Goal: Communication & Community: Connect with others

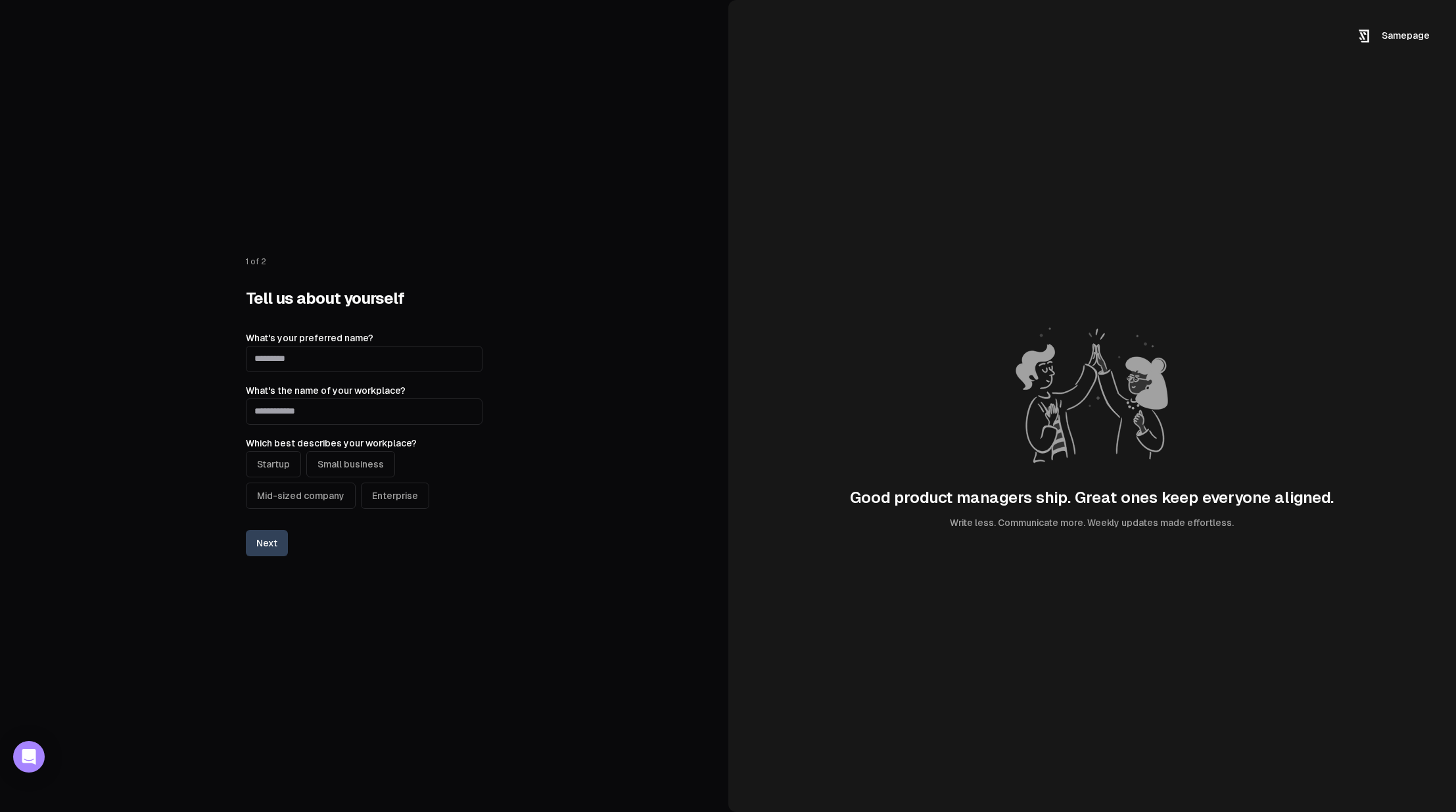
click at [307, 359] on input "What's your preferred name?" at bounding box center [364, 358] width 237 height 27
type input "****"
type input "**********"
click at [276, 469] on button "Startup" at bounding box center [273, 463] width 56 height 27
click at [269, 542] on button "Next" at bounding box center [266, 543] width 42 height 27
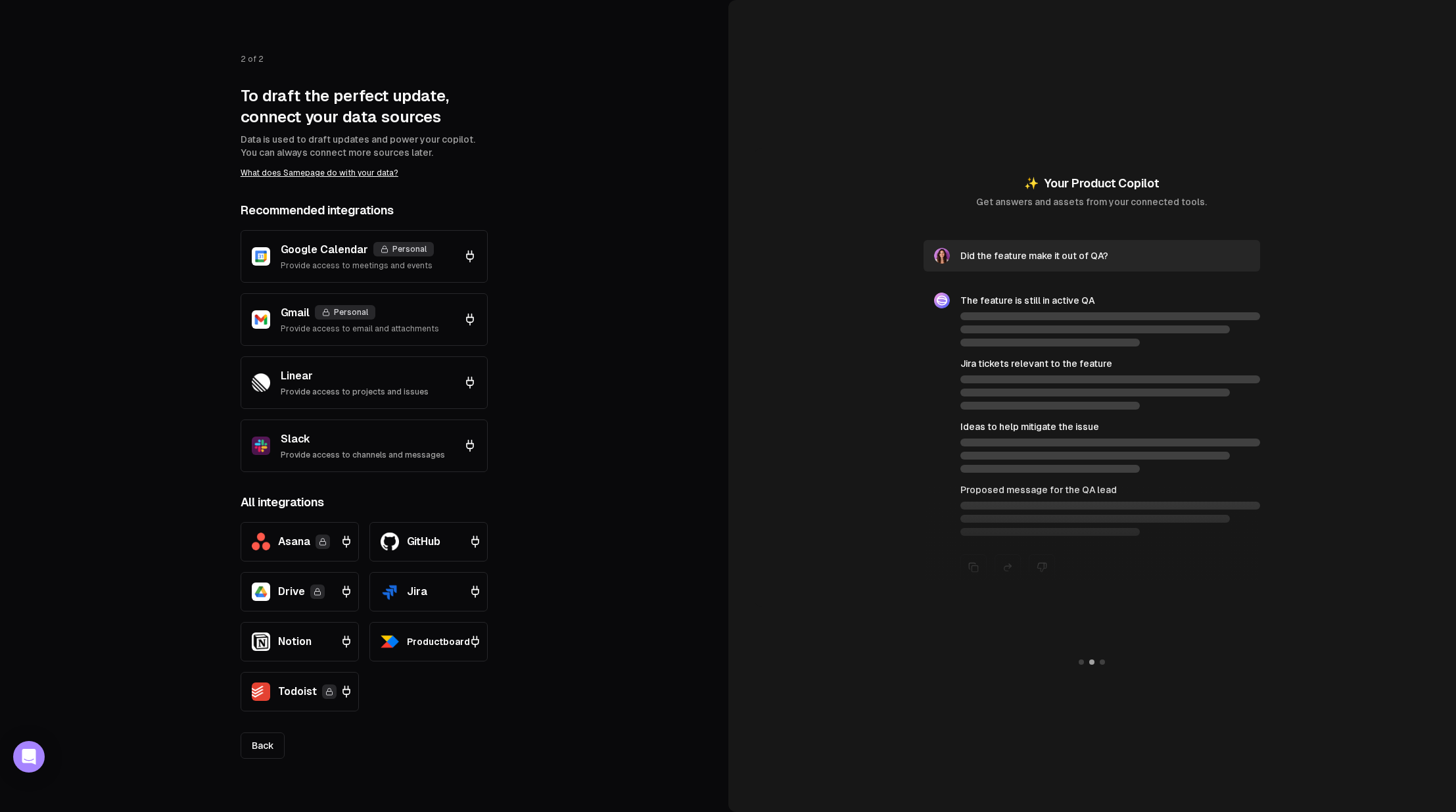
click at [374, 441] on p "Slack" at bounding box center [363, 439] width 164 height 16
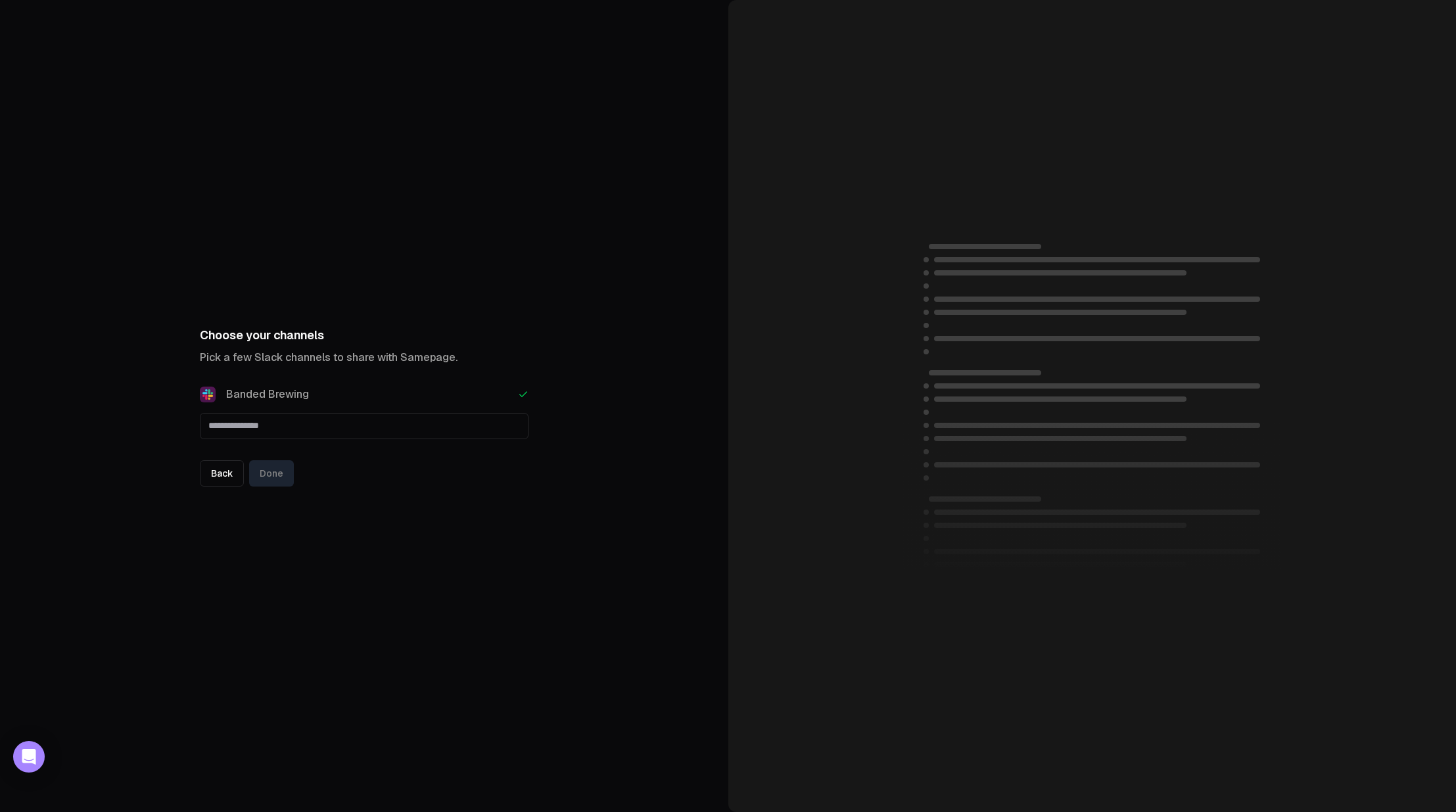
click at [218, 479] on link "Back" at bounding box center [222, 473] width 44 height 27
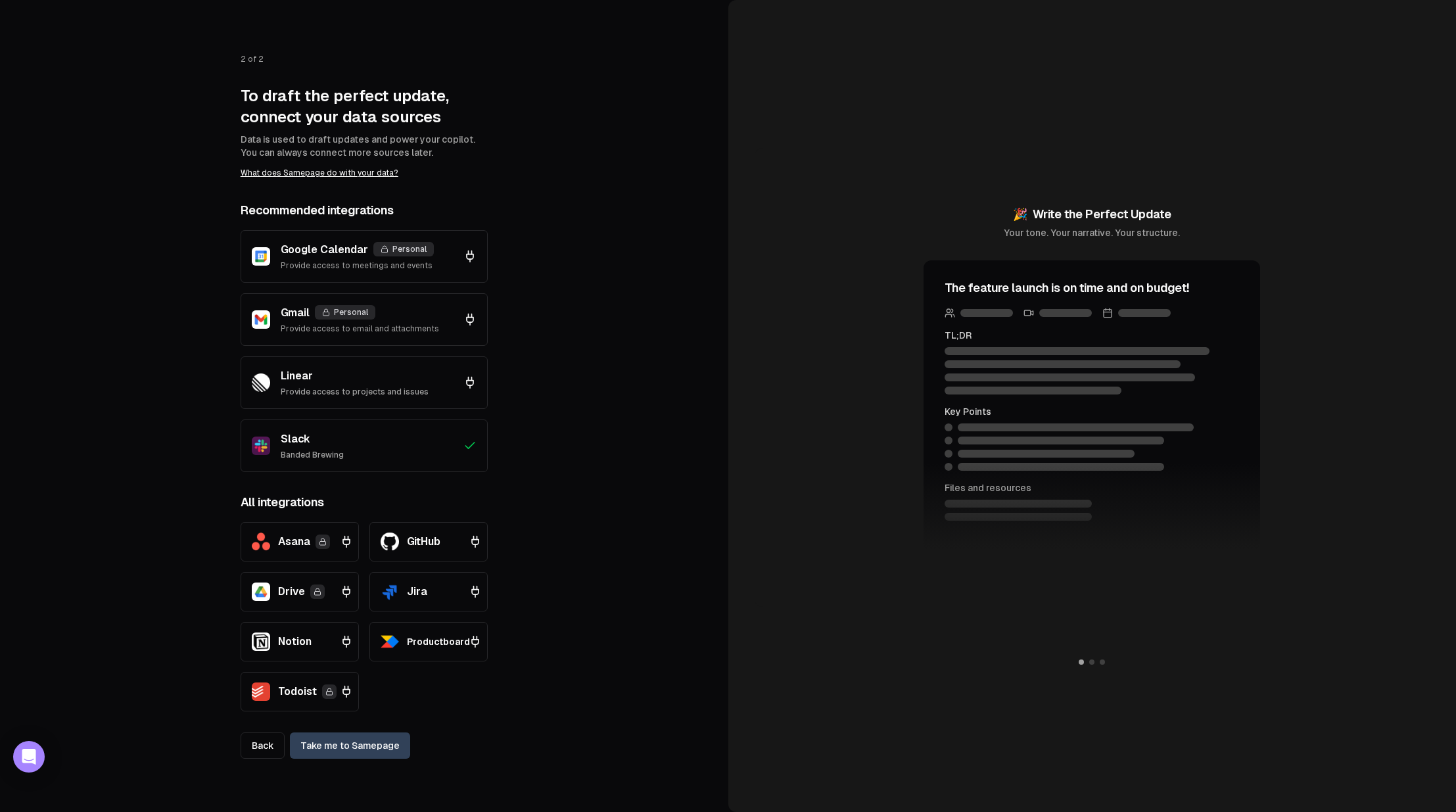
click at [465, 446] on icon at bounding box center [470, 445] width 13 height 13
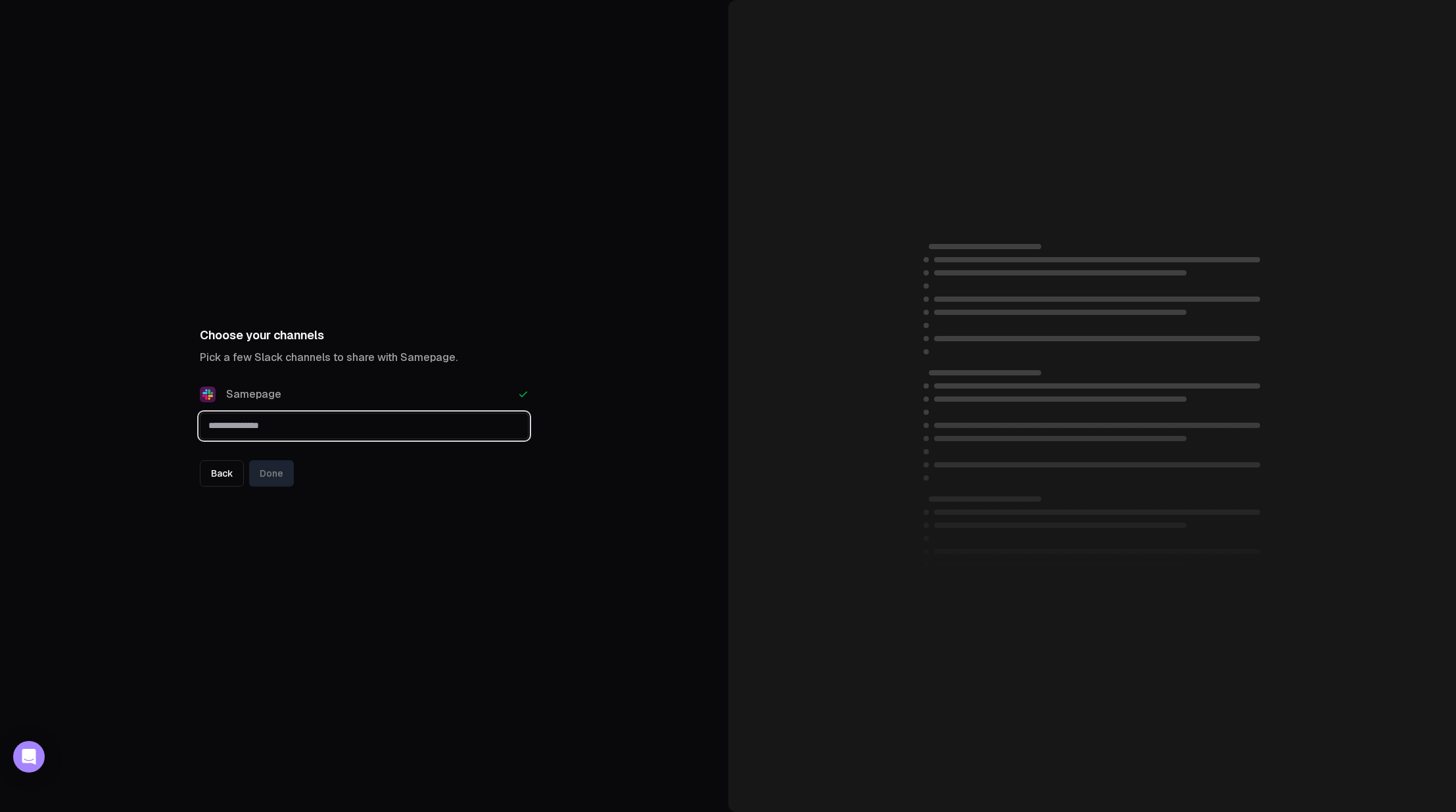
click at [329, 429] on input "text" at bounding box center [364, 425] width 327 height 24
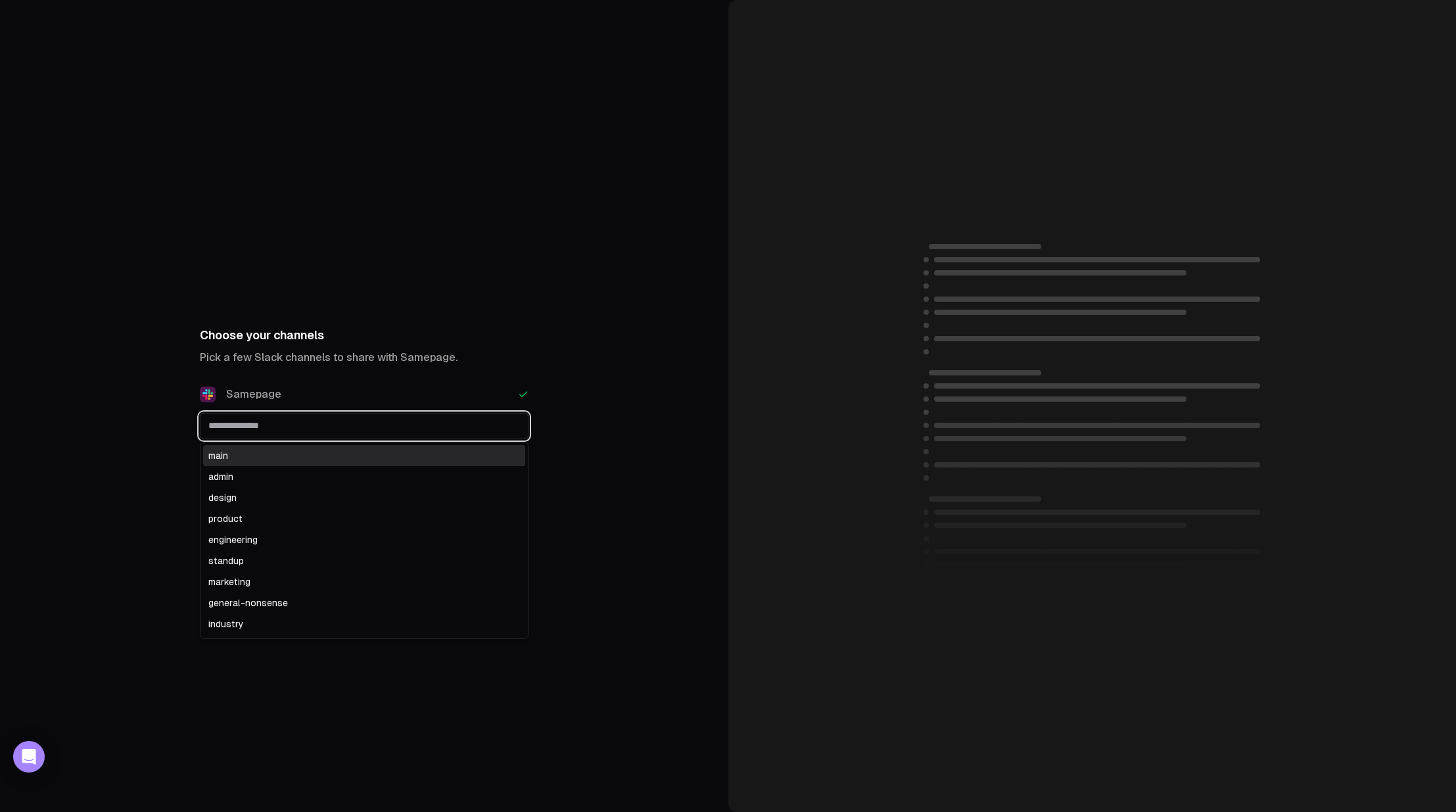
click at [285, 460] on div "main" at bounding box center [364, 456] width 322 height 21
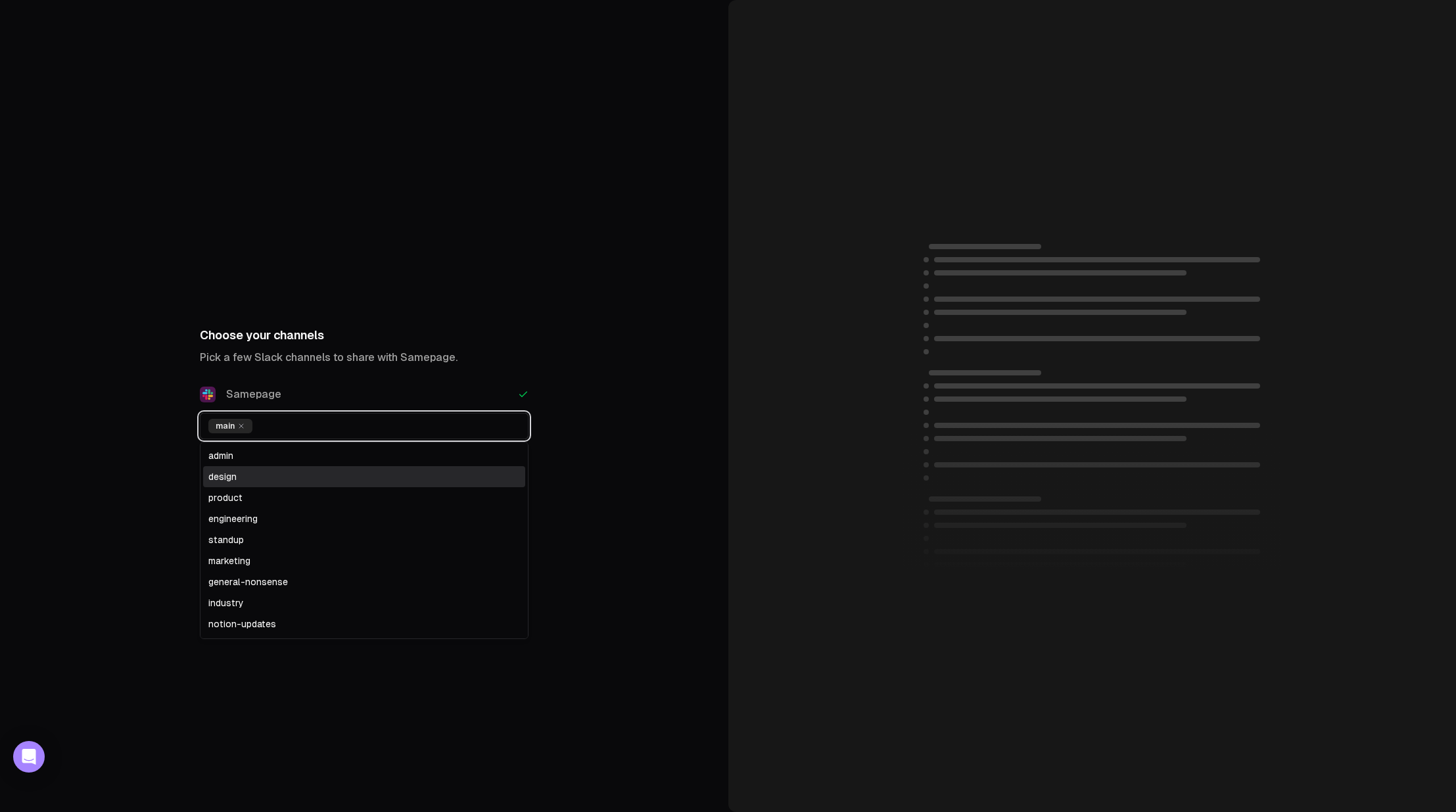
click at [281, 470] on div "design" at bounding box center [364, 476] width 322 height 21
click at [281, 477] on div "product" at bounding box center [364, 476] width 322 height 21
click at [280, 484] on div "engineering" at bounding box center [364, 476] width 322 height 21
click at [280, 484] on div "standup" at bounding box center [364, 476] width 322 height 21
click at [280, 484] on div "marketing" at bounding box center [364, 476] width 322 height 21
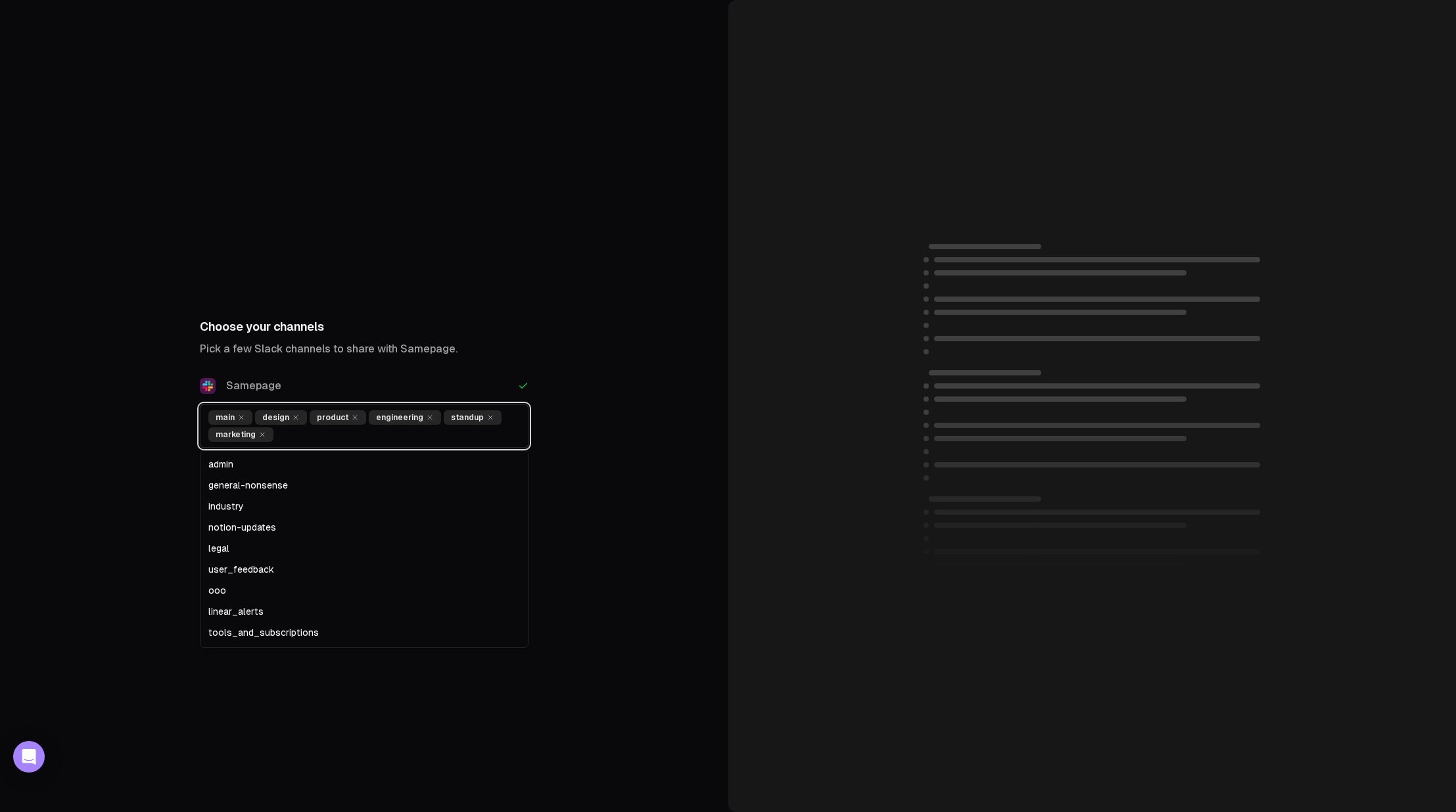
click at [280, 484] on div "general-nonsense" at bounding box center [364, 486] width 322 height 21
click at [256, 484] on div "industry" at bounding box center [364, 486] width 322 height 21
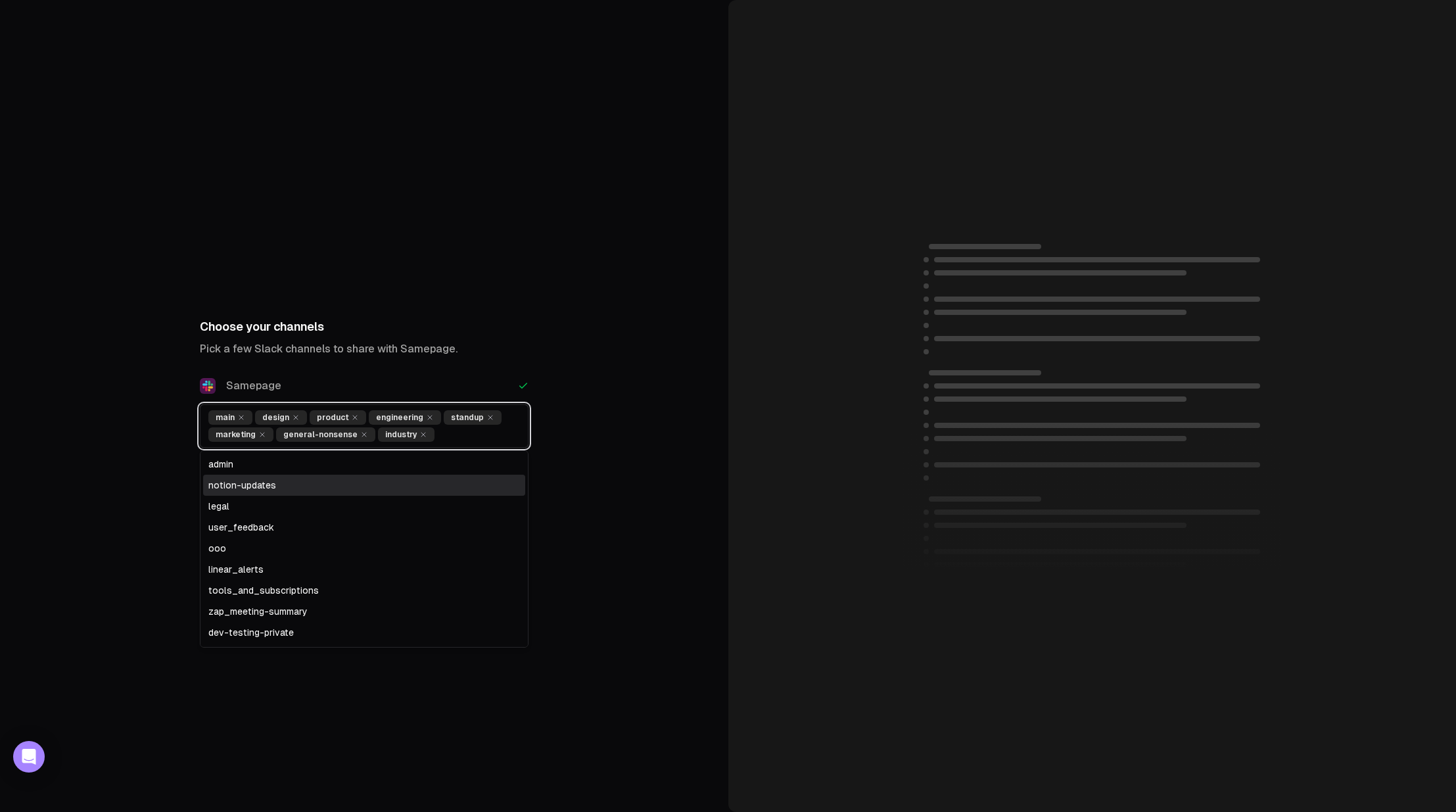
click at [257, 488] on div "notion-updates" at bounding box center [364, 486] width 322 height 21
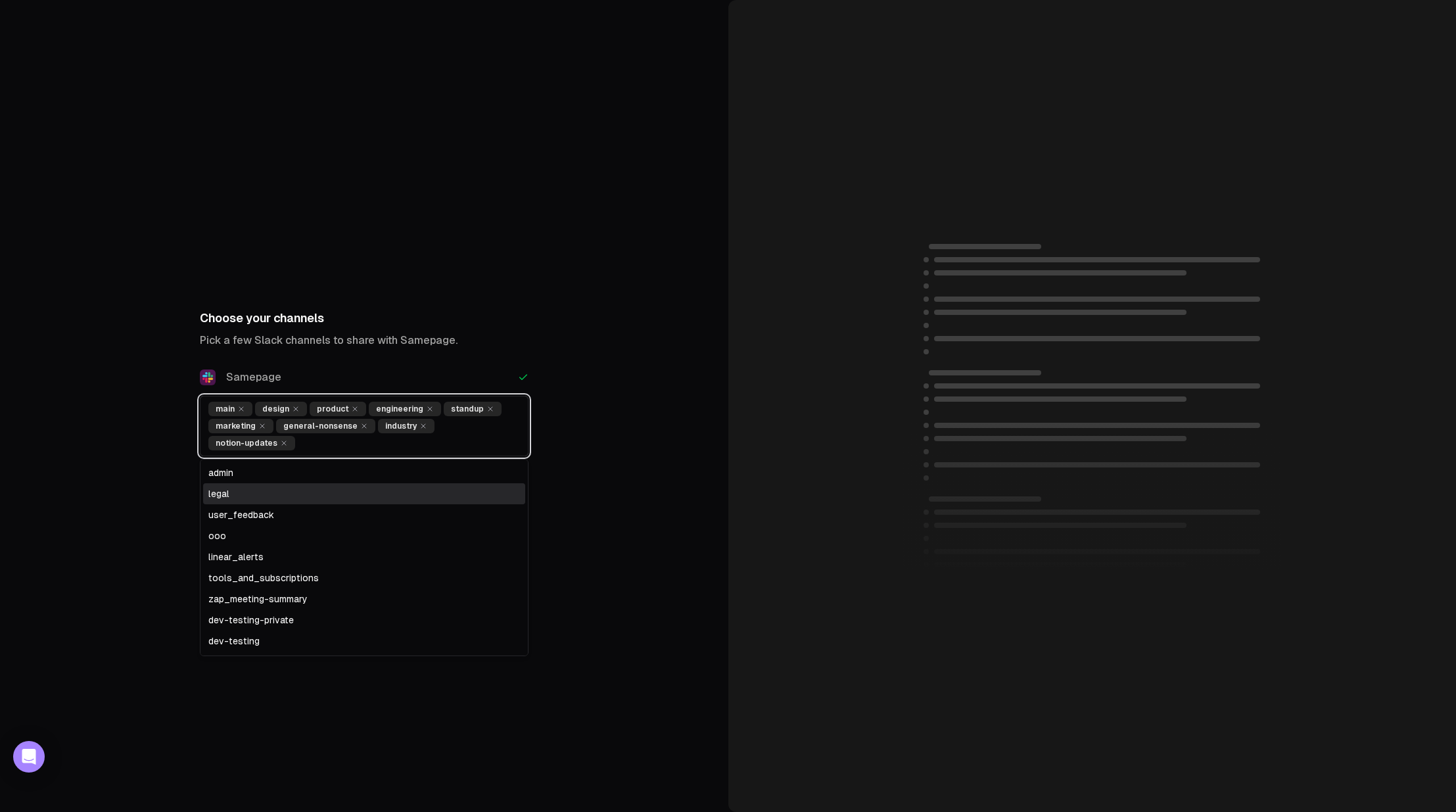
click at [256, 489] on div "legal" at bounding box center [364, 494] width 322 height 21
click at [256, 489] on div "user_feedback" at bounding box center [364, 494] width 322 height 21
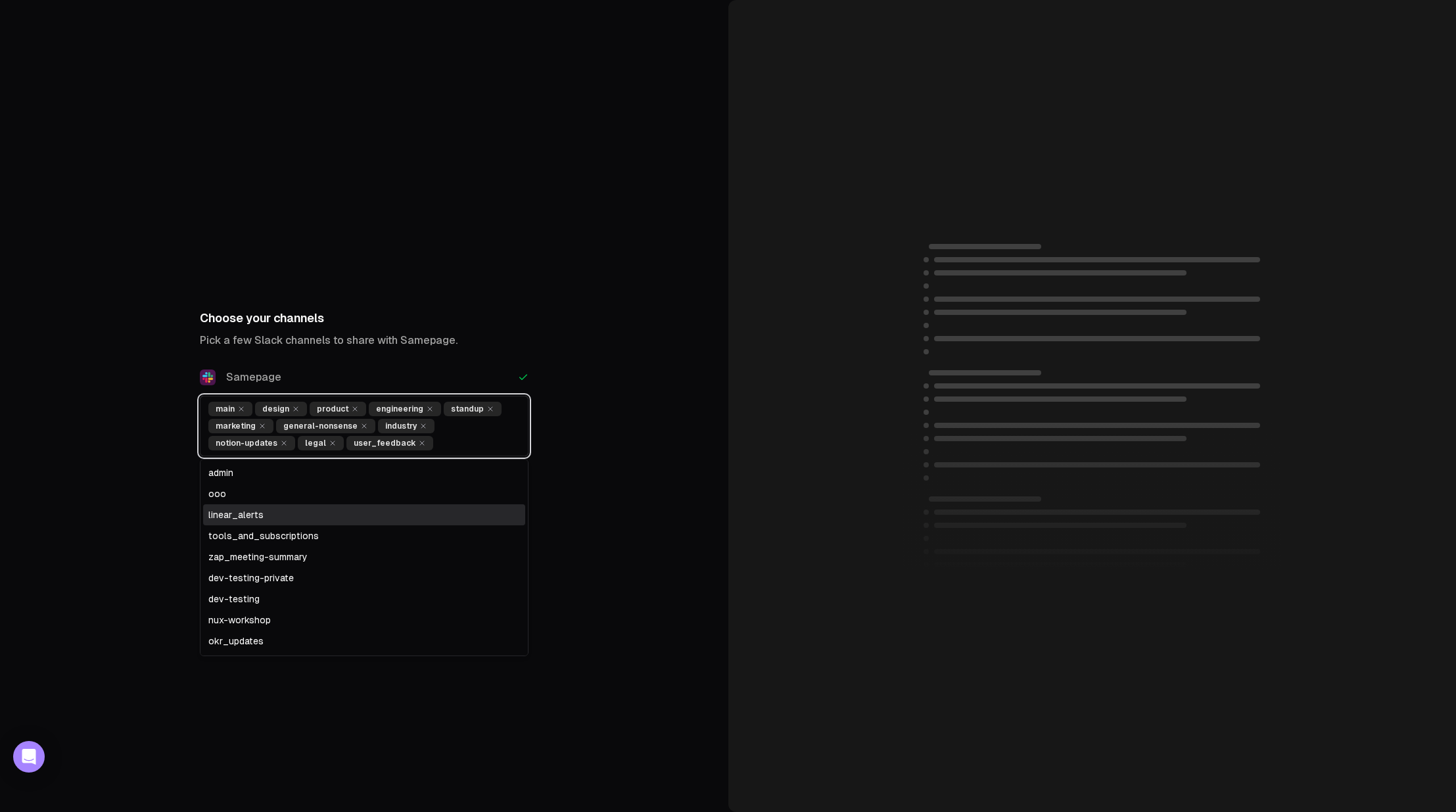
click at [266, 508] on div "linear_alerts" at bounding box center [364, 514] width 322 height 21
click at [266, 495] on div "ooo" at bounding box center [364, 494] width 322 height 21
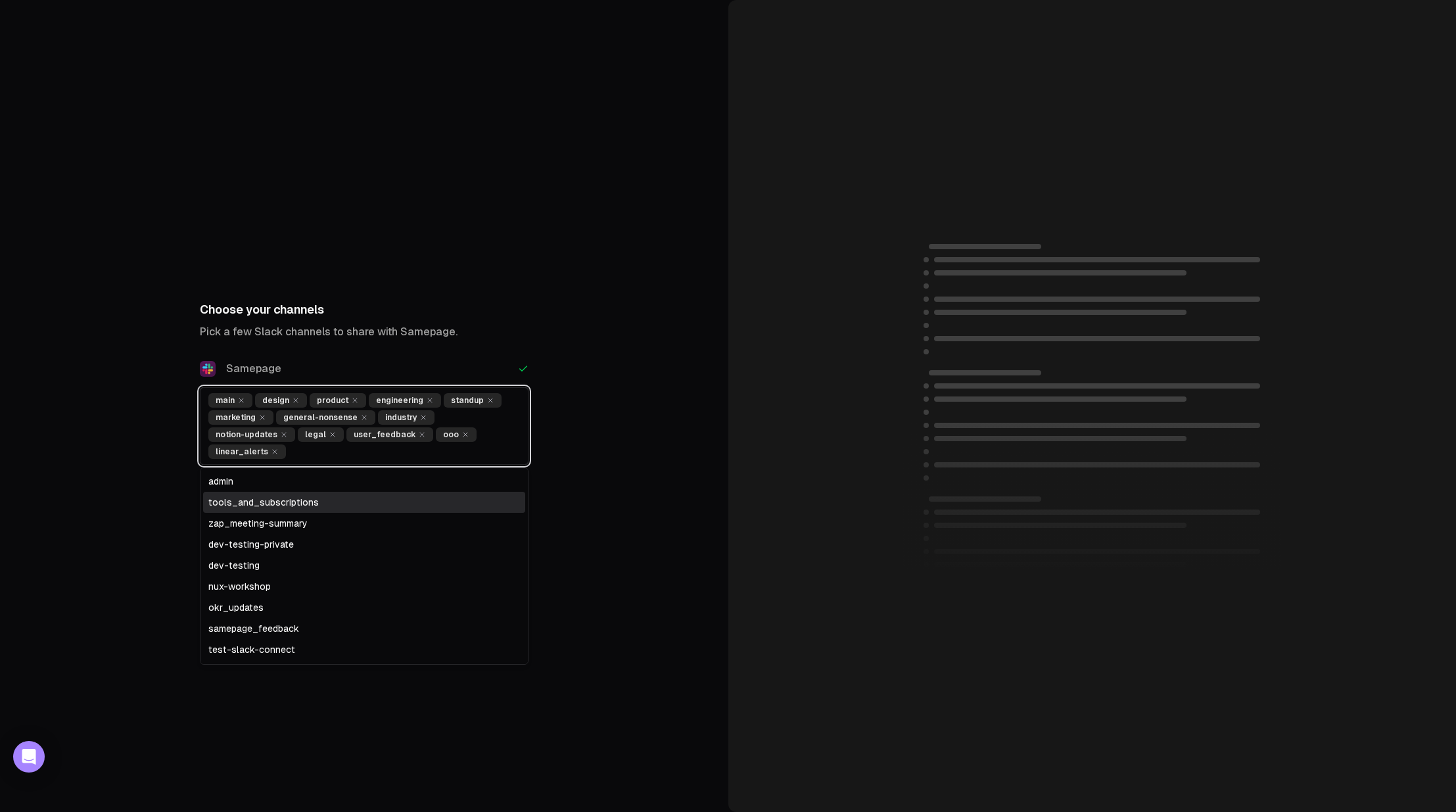
click at [280, 495] on div "tools_and_subscriptions" at bounding box center [364, 502] width 322 height 21
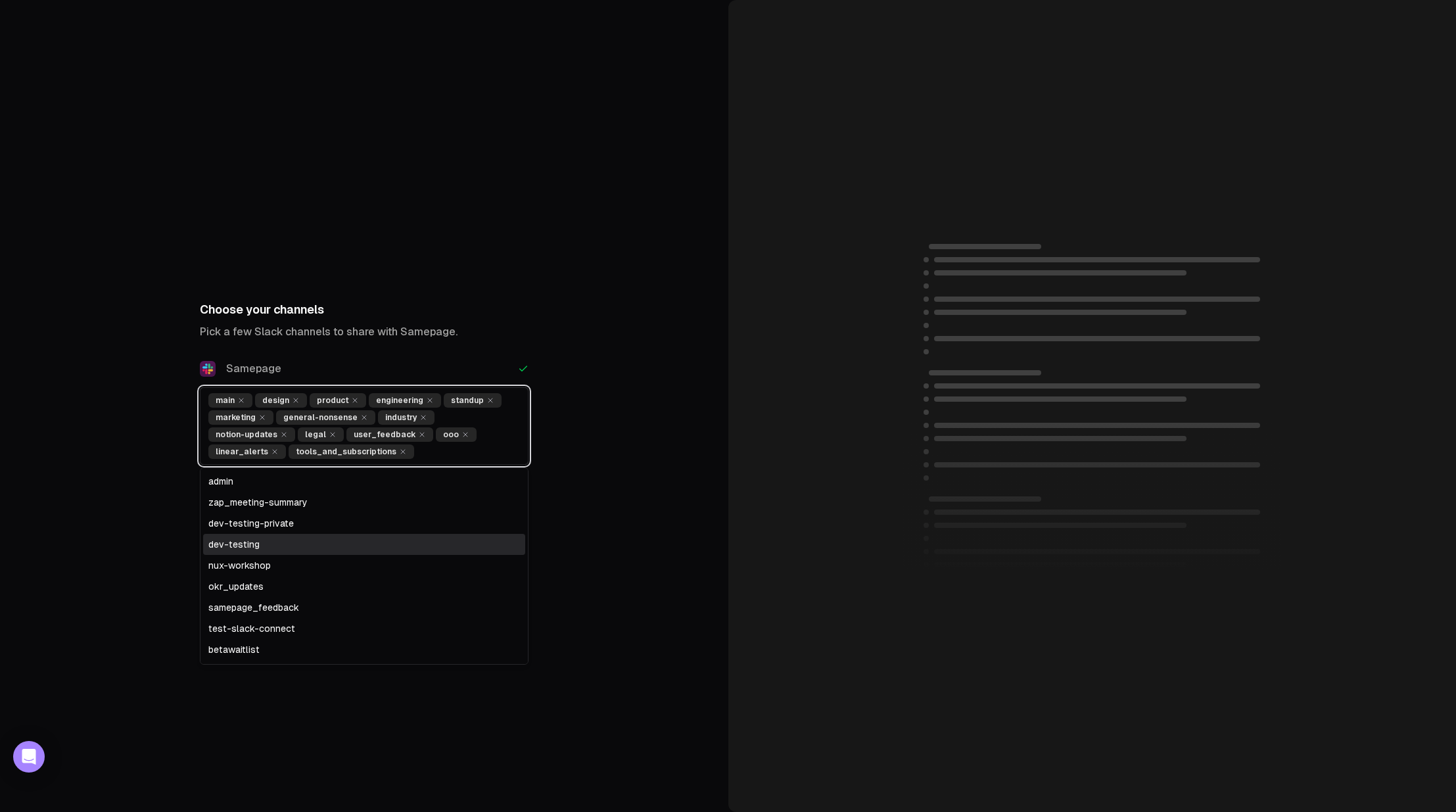
click at [279, 539] on div "dev-testing" at bounding box center [364, 544] width 322 height 21
click at [269, 545] on div "nux-workshop" at bounding box center [364, 544] width 322 height 21
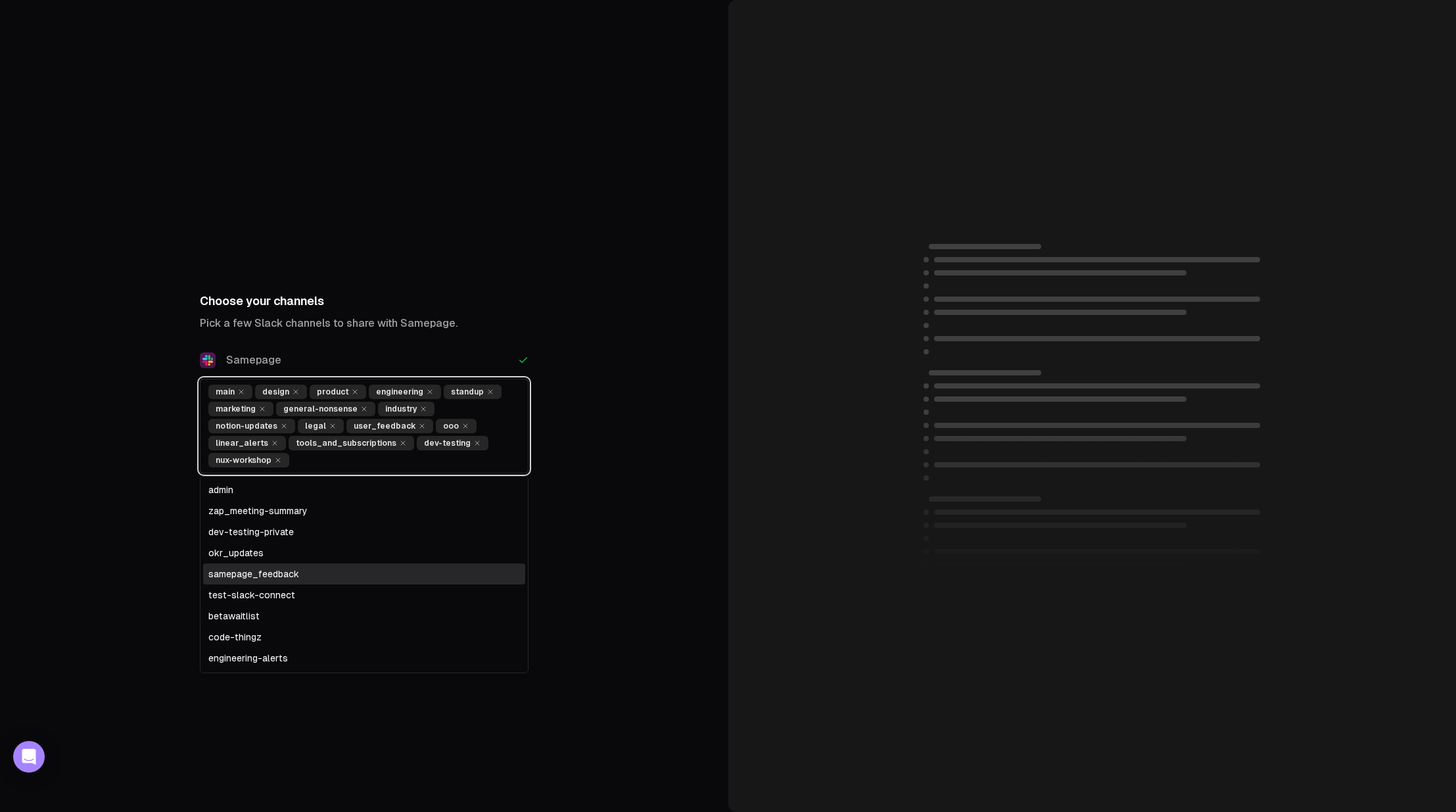
click at [279, 568] on div "samepage_feedback" at bounding box center [364, 574] width 322 height 21
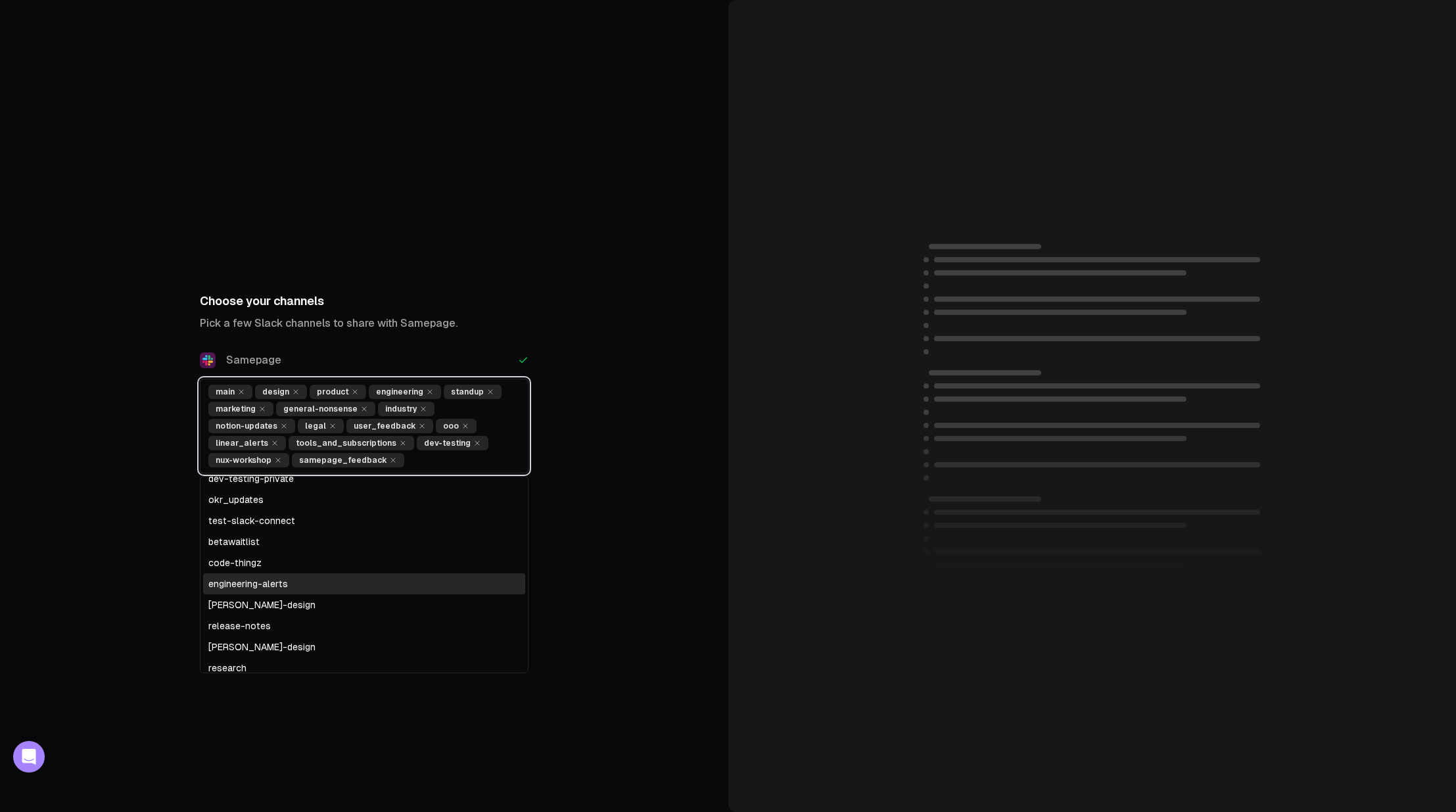
scroll to position [76, 0]
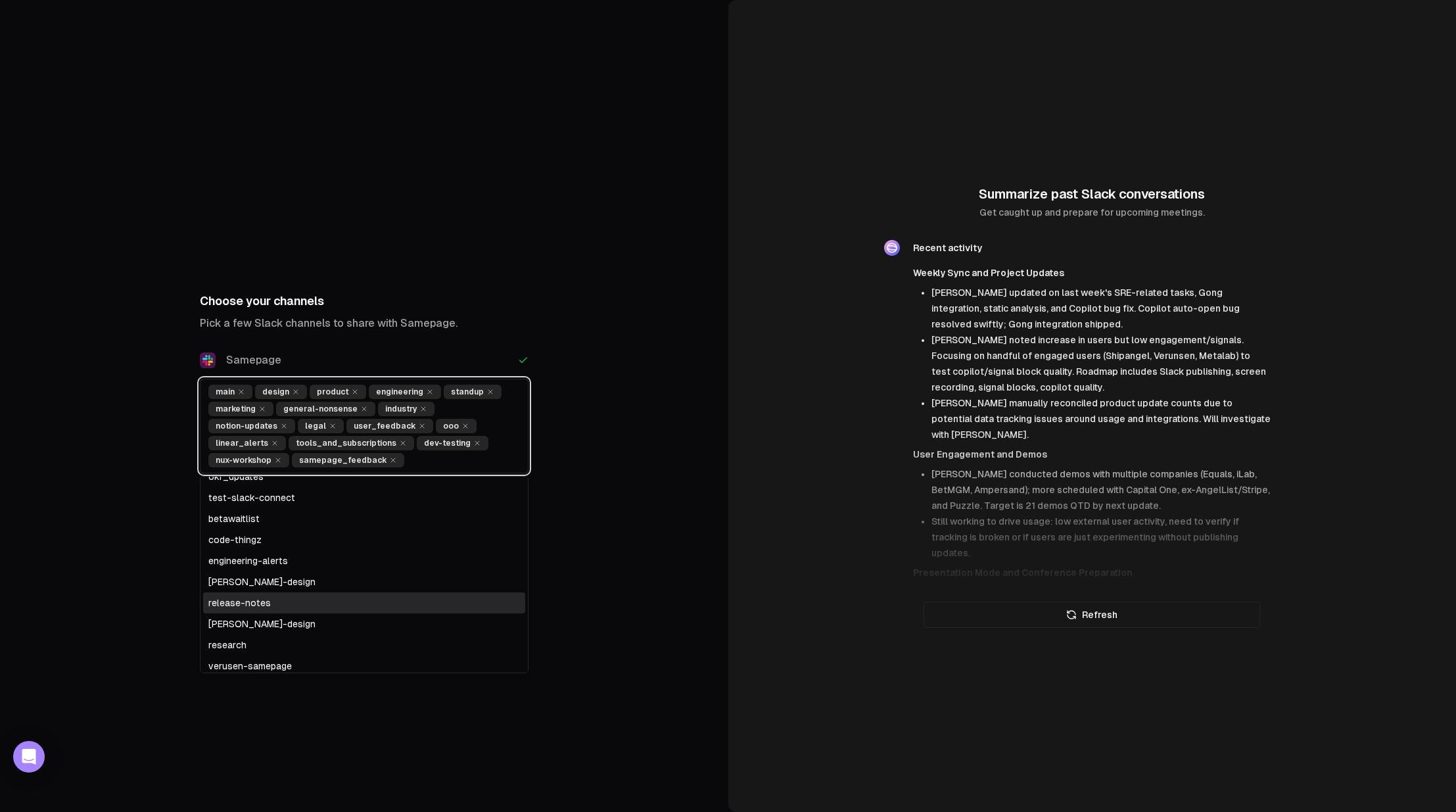
click at [282, 603] on div "release-notes" at bounding box center [364, 603] width 322 height 21
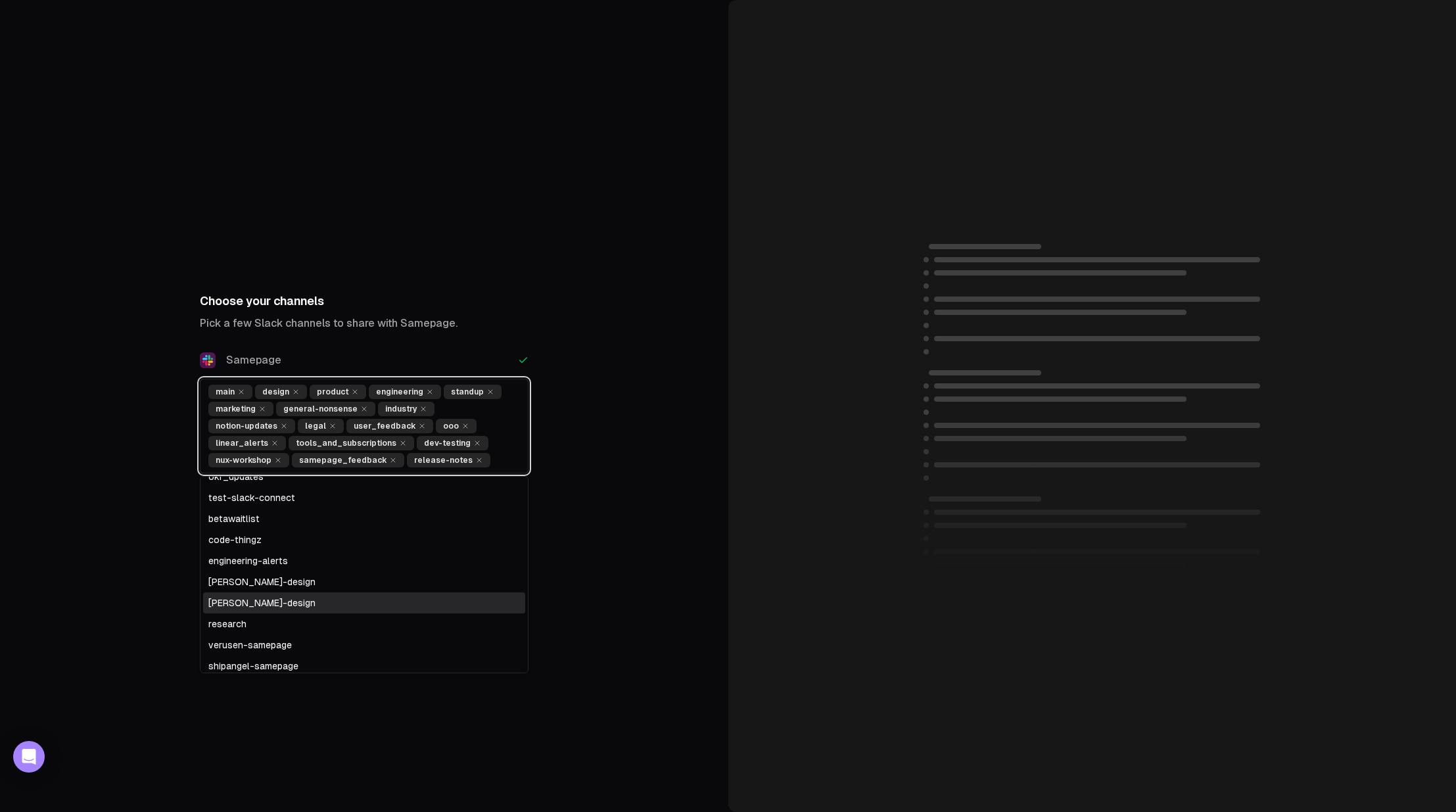
scroll to position [98, 0]
click at [276, 603] on div "research" at bounding box center [364, 602] width 322 height 21
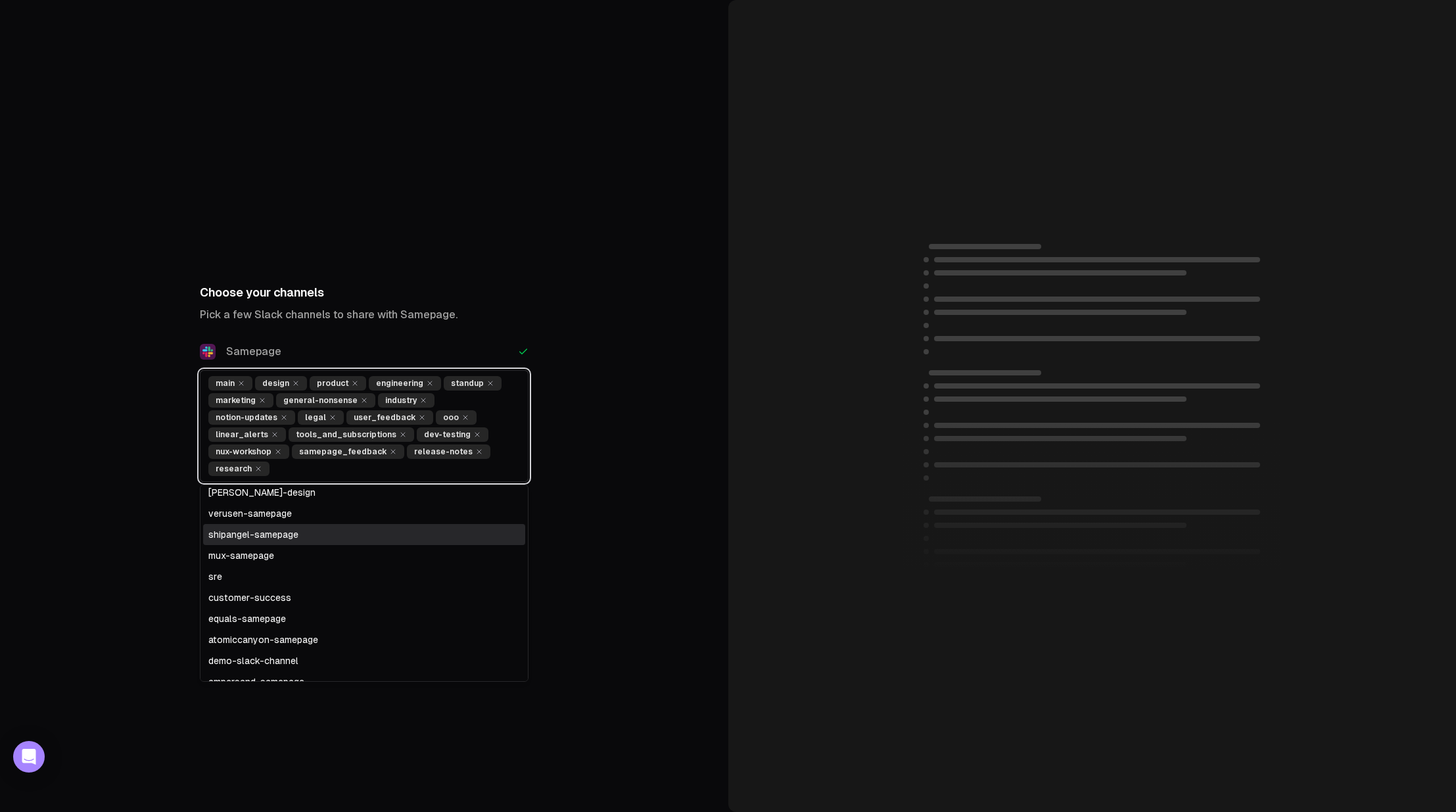
click at [282, 527] on div "shipangel-samepage" at bounding box center [364, 534] width 322 height 21
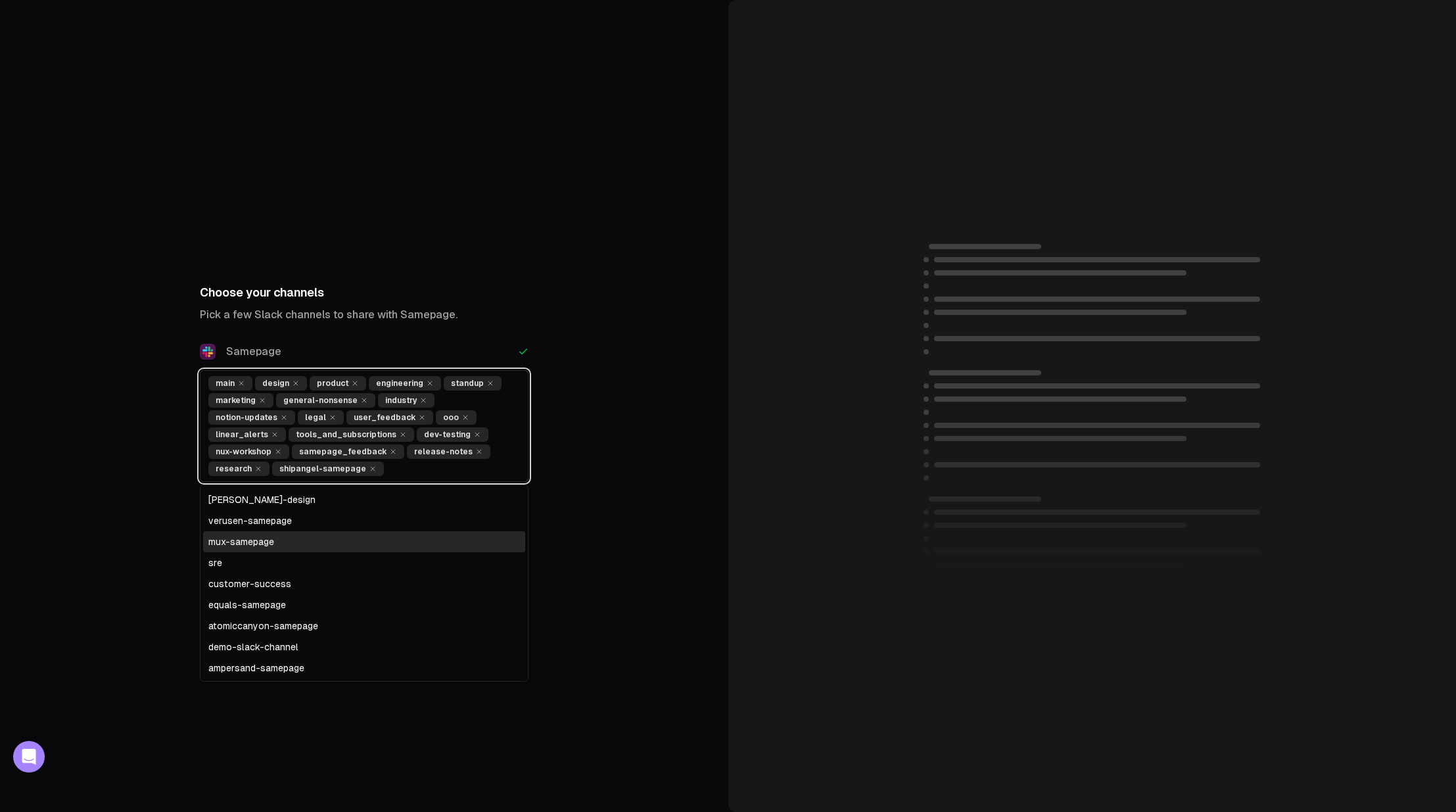
click at [279, 533] on div "mux-samepage" at bounding box center [364, 542] width 322 height 21
click at [330, 544] on div "verusen-samepage" at bounding box center [364, 542] width 322 height 21
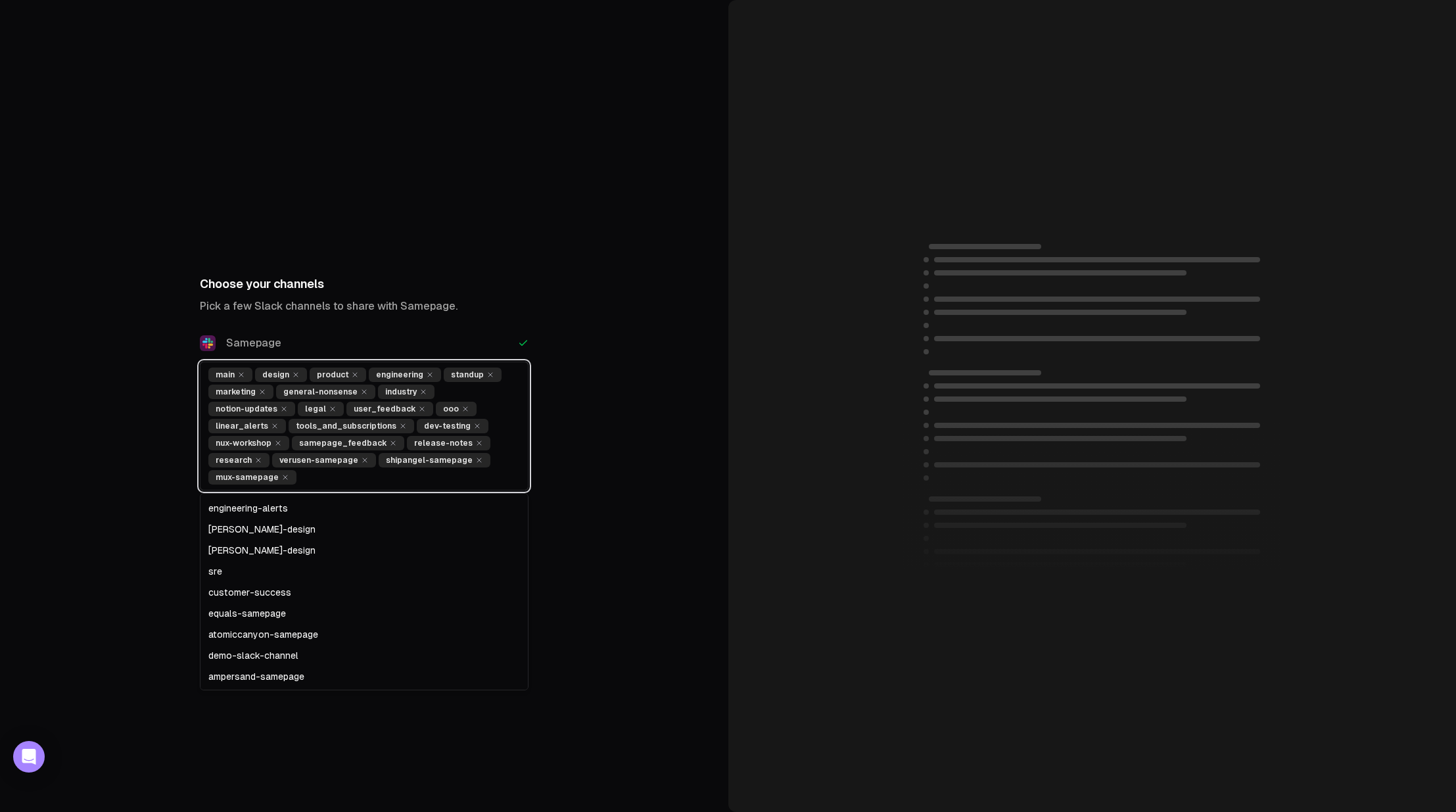
scroll to position [146, 0]
click at [314, 584] on div "customer-success" at bounding box center [364, 592] width 322 height 21
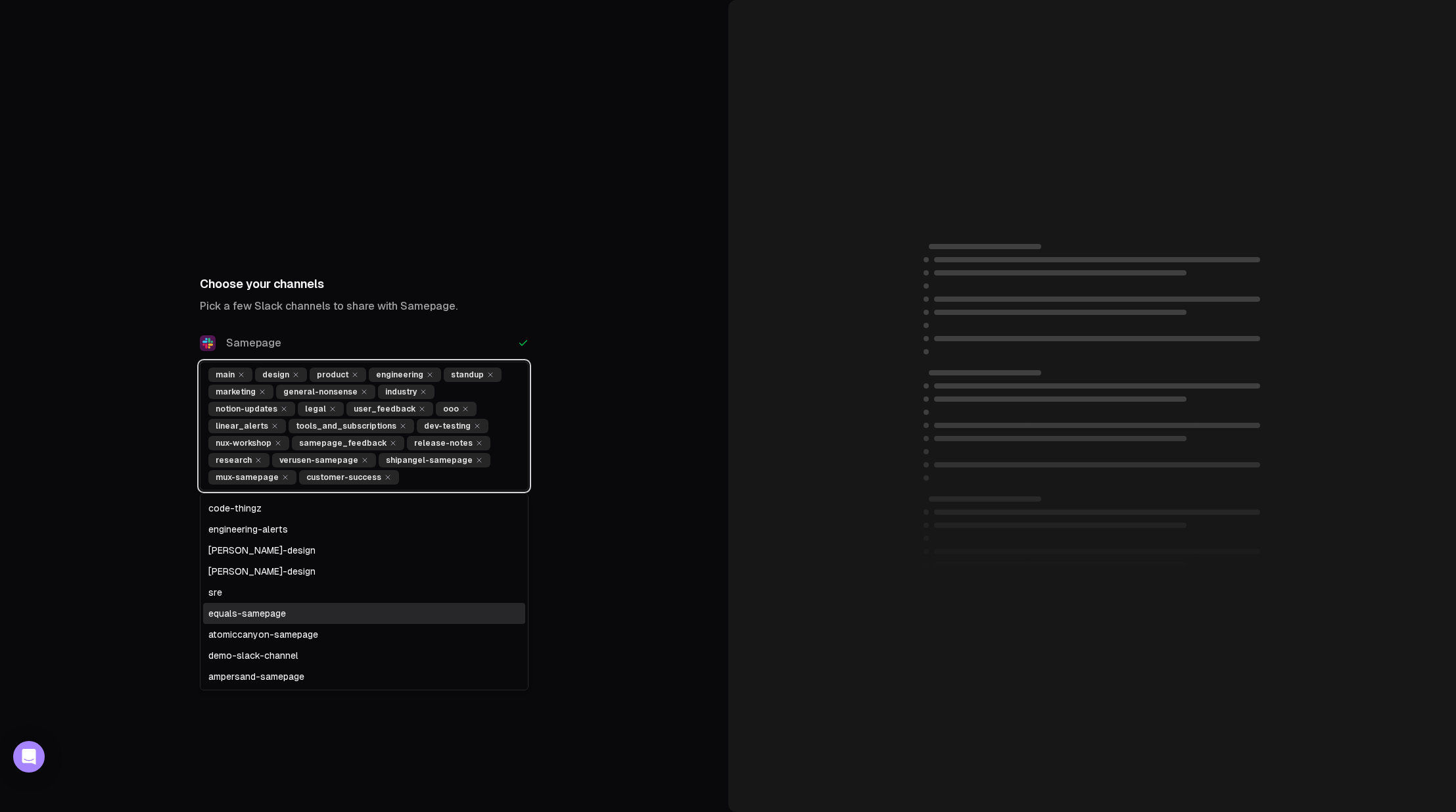
click at [282, 613] on div "equals-samepage" at bounding box center [364, 613] width 322 height 21
click at [304, 627] on div "atomiccanyon-samepage" at bounding box center [364, 635] width 322 height 21
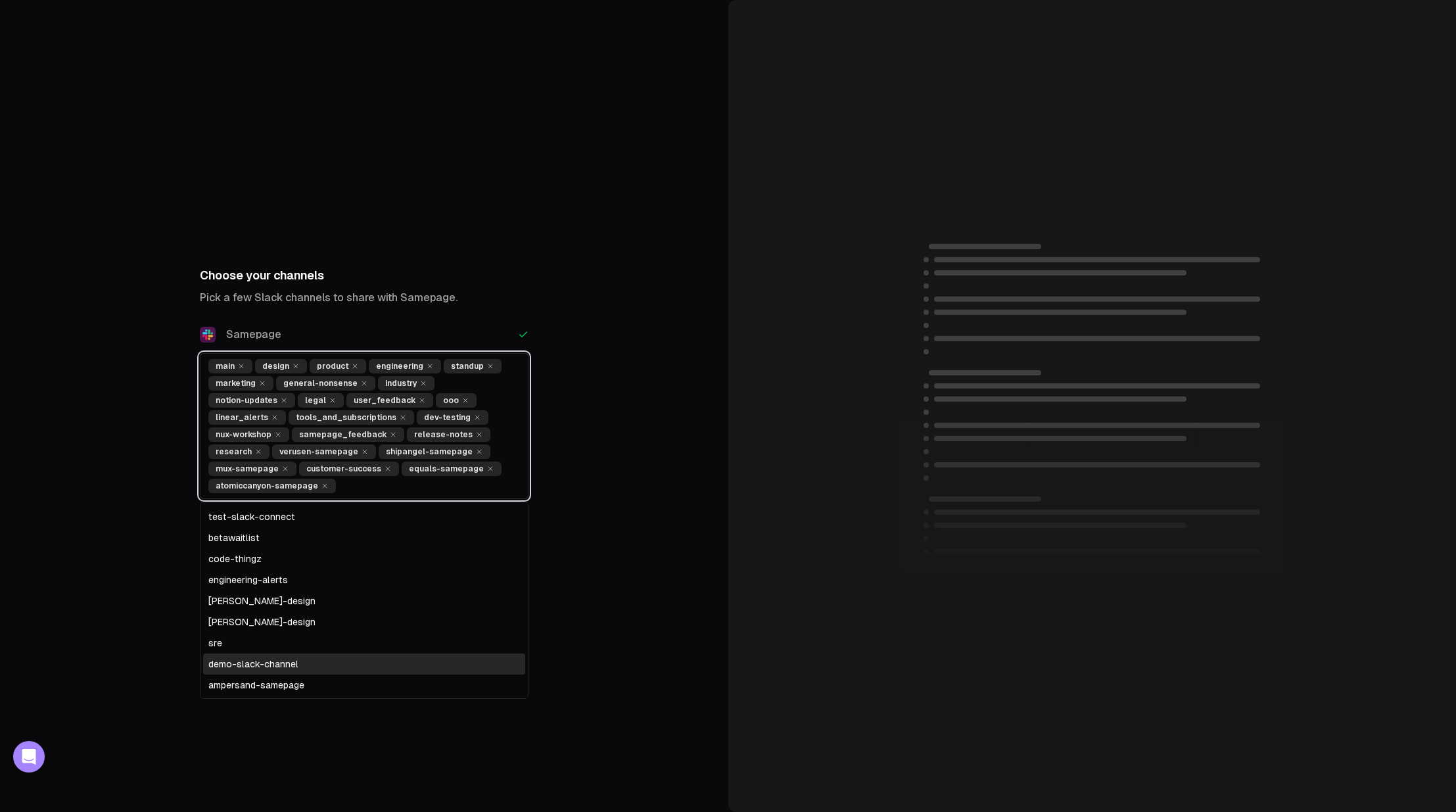
click at [307, 673] on div "demo-slack-channel" at bounding box center [364, 664] width 322 height 21
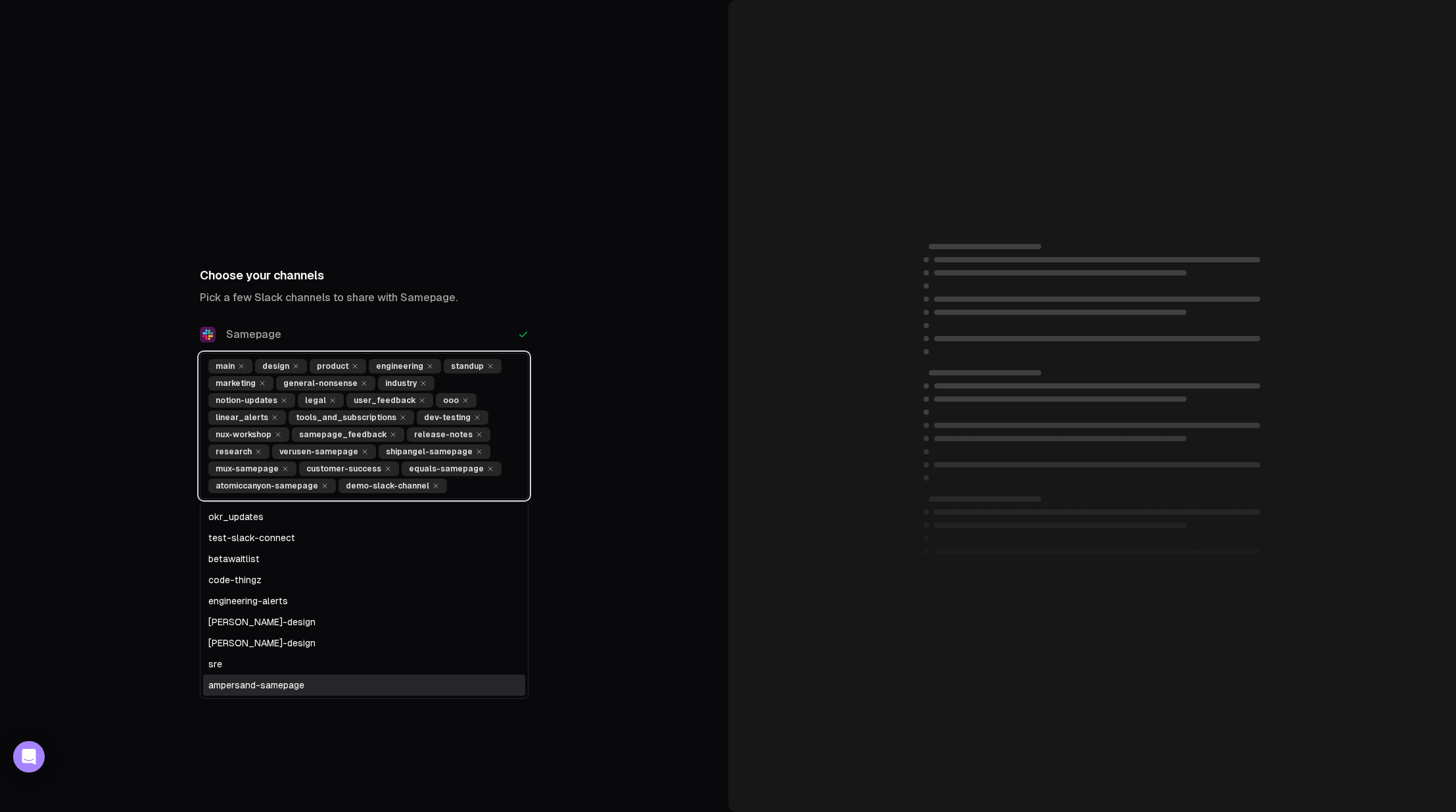
click at [307, 681] on div "ampersand-samepage" at bounding box center [364, 685] width 322 height 21
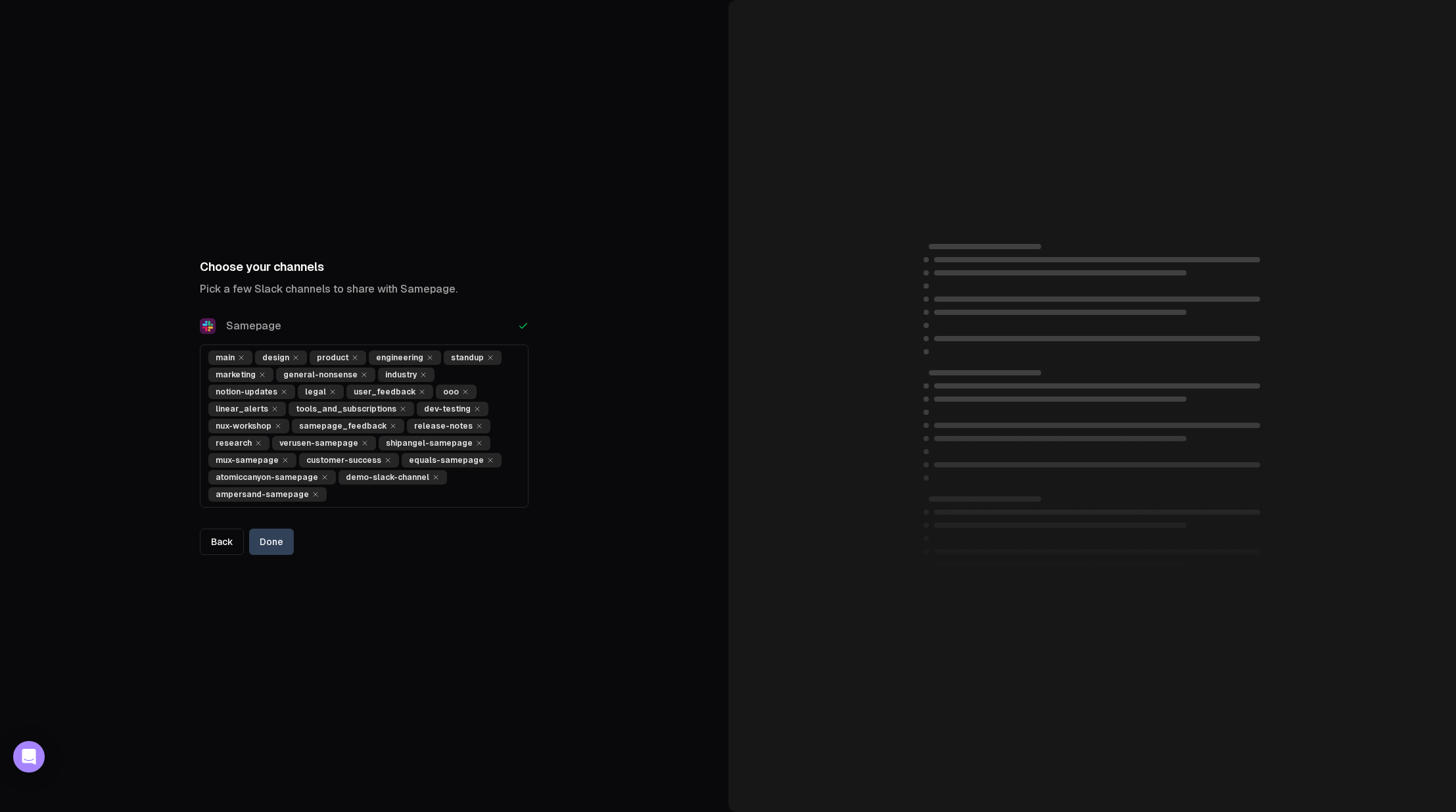
click at [654, 412] on div "Choose your channels Pick a few Slack channels to share with Samepage. Samepage…" at bounding box center [364, 406] width 728 height 812
click at [271, 542] on button "Done" at bounding box center [271, 541] width 45 height 27
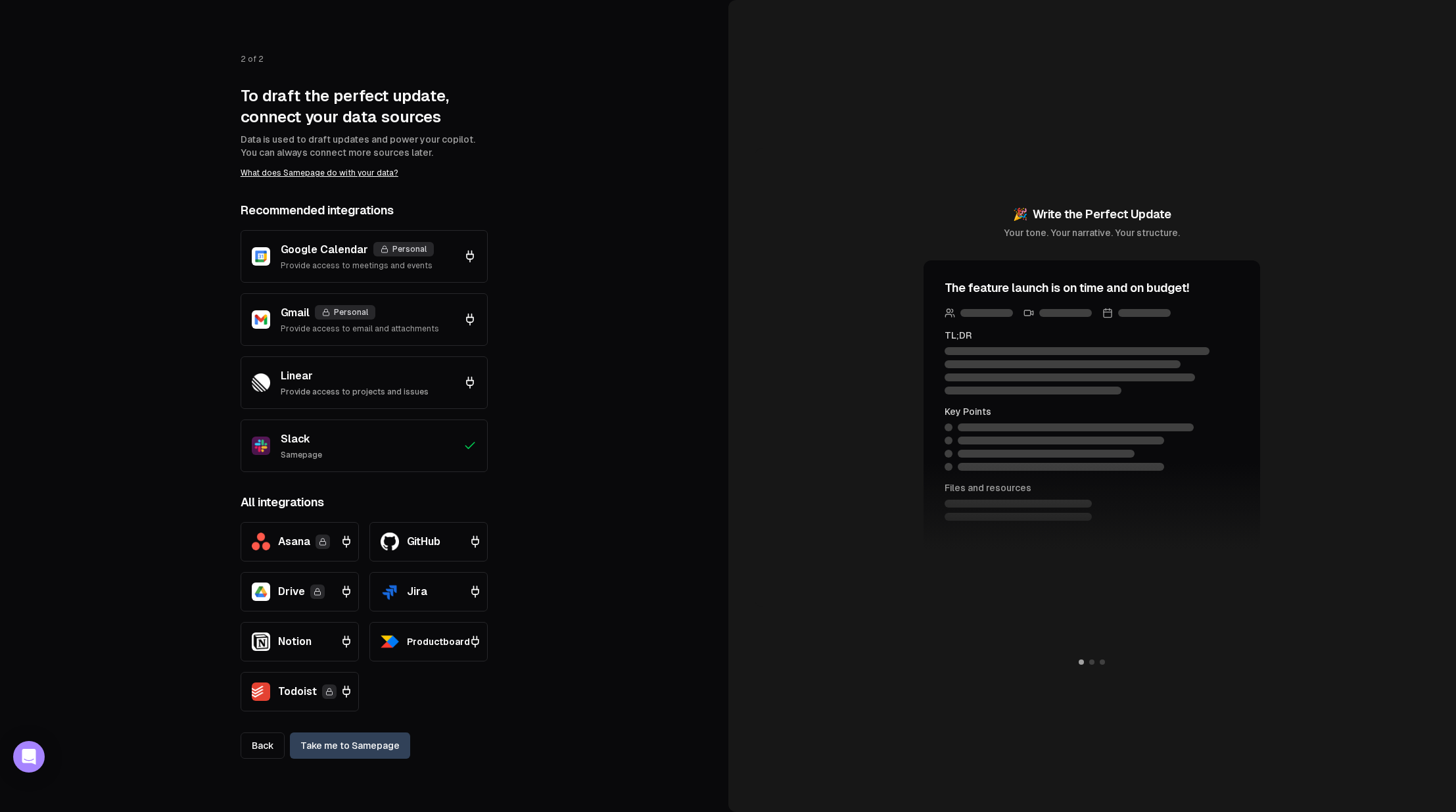
click at [378, 742] on link "Take me to Samepage" at bounding box center [350, 745] width 120 height 27
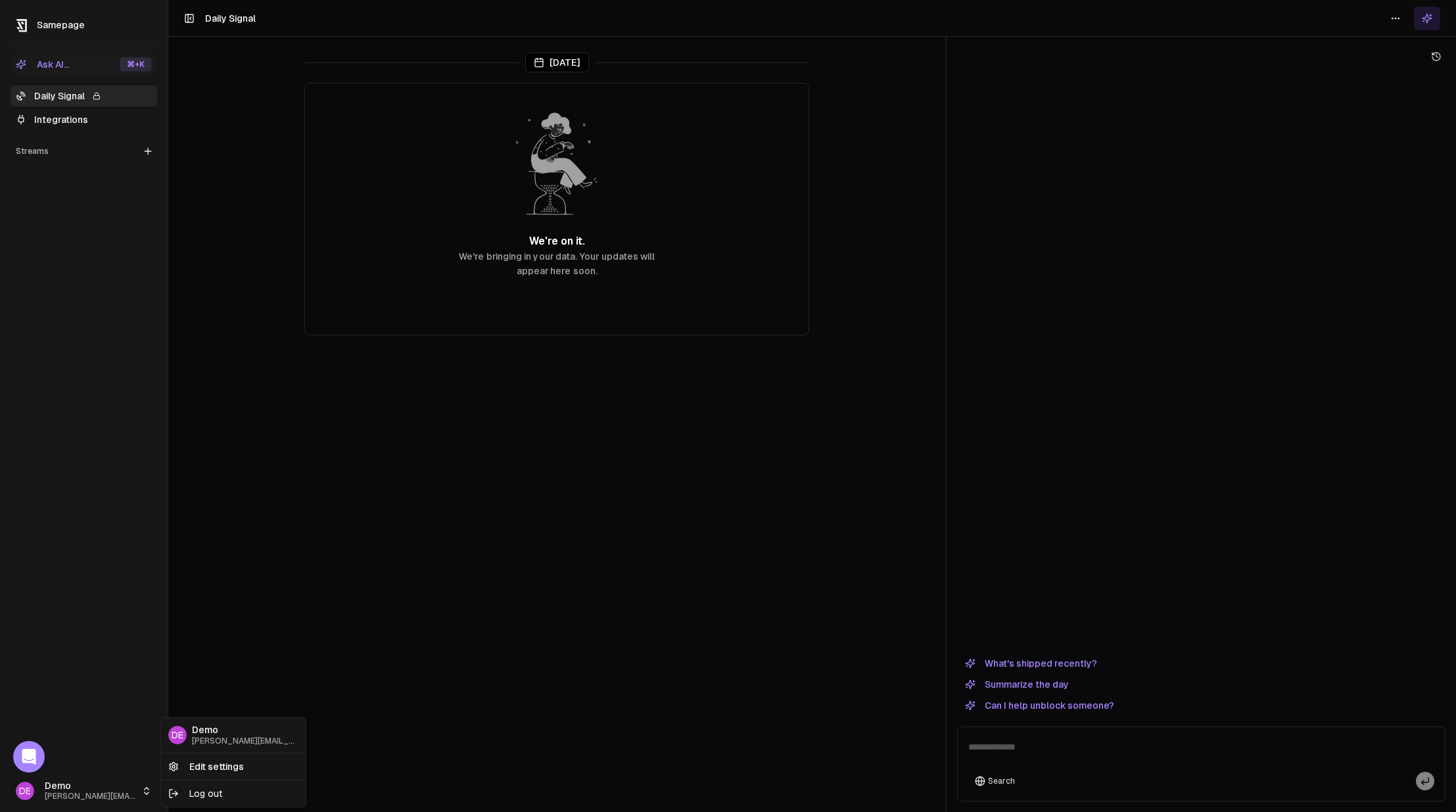
click at [145, 788] on html "Samepage Ask AI... ⌘ +K Daily Signal Integrations Streams Create Stream DE Demo…" at bounding box center [728, 406] width 1456 height 812
click at [209, 764] on link "Edit settings" at bounding box center [233, 766] width 140 height 21
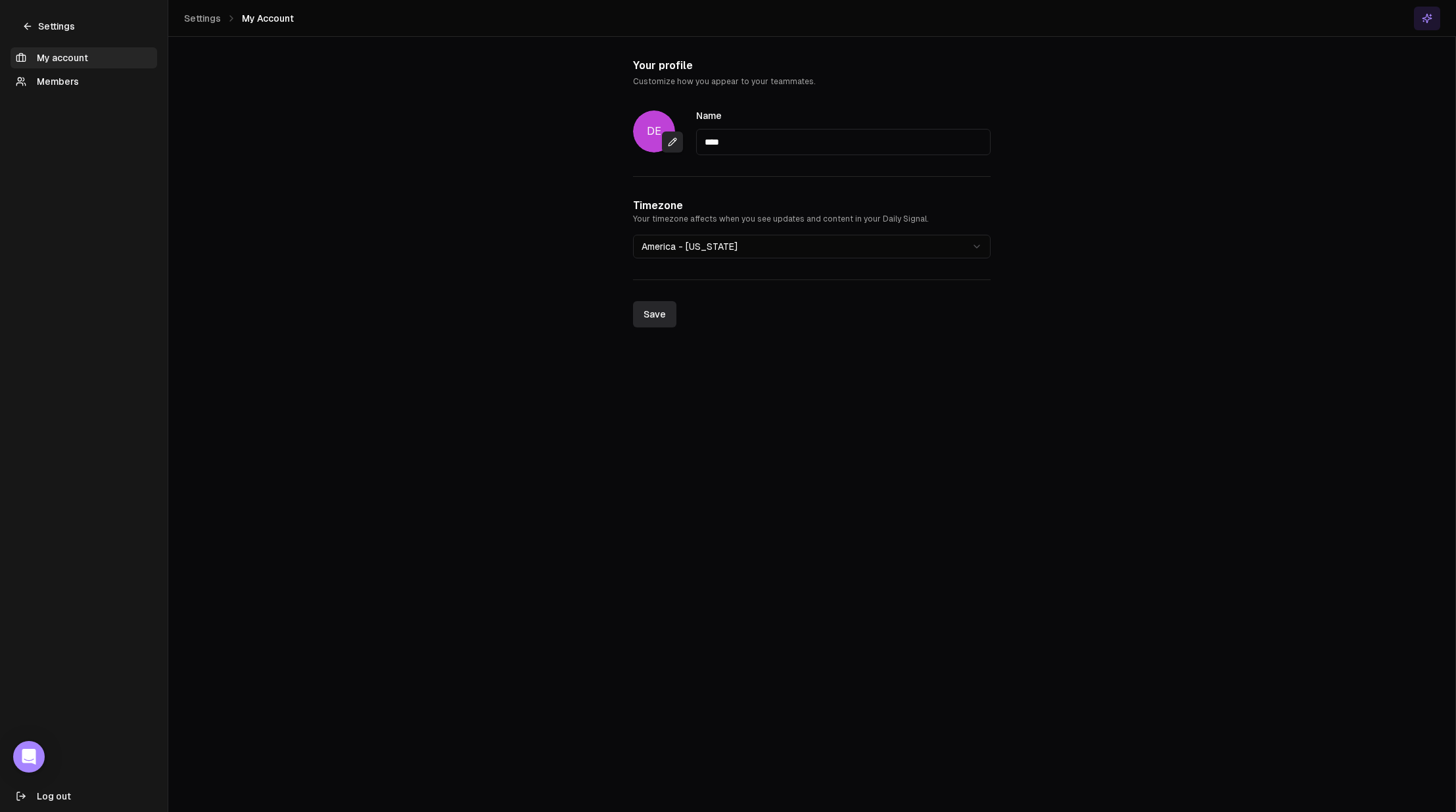
click at [72, 79] on link "Members" at bounding box center [84, 81] width 147 height 21
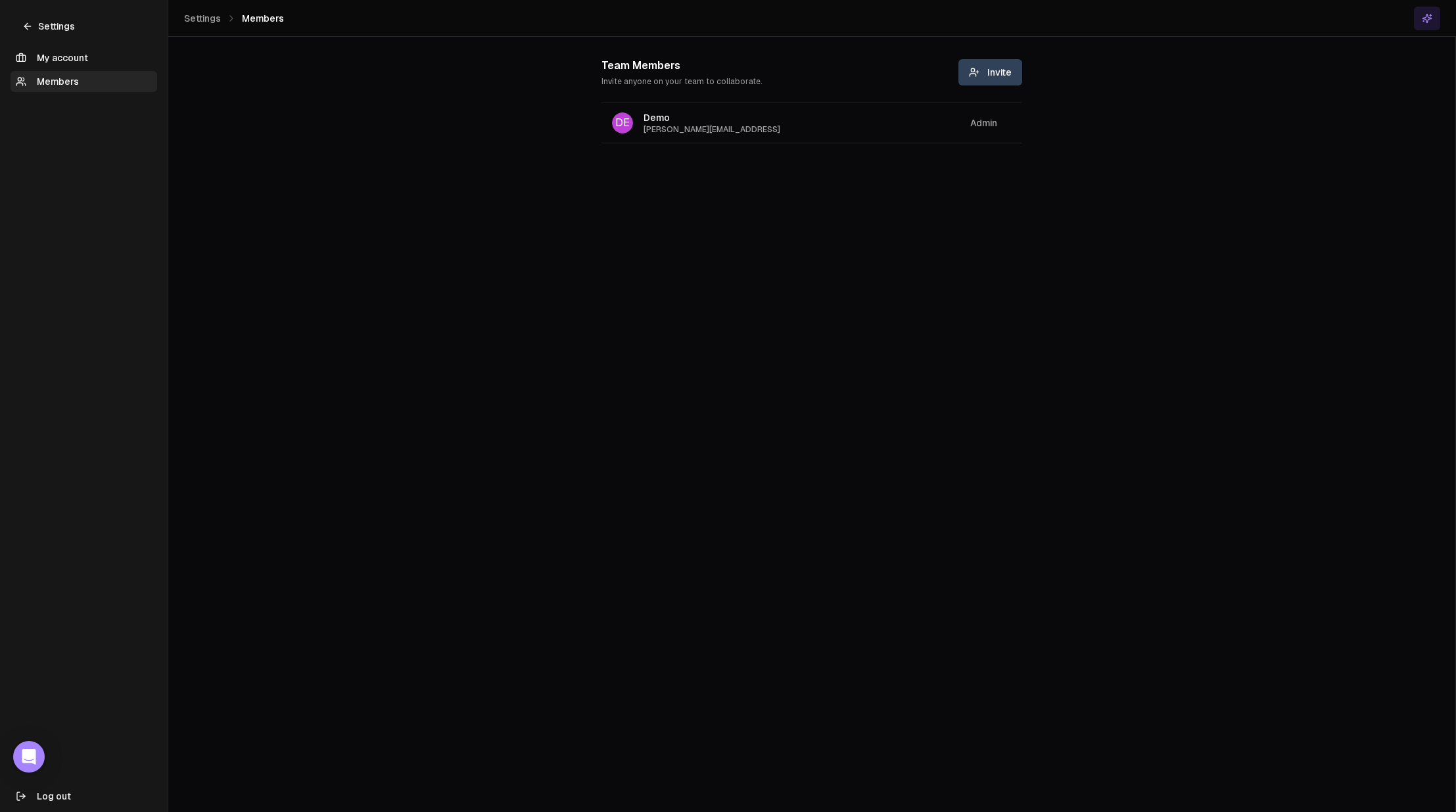
click at [981, 70] on span "Invite" at bounding box center [990, 72] width 43 height 13
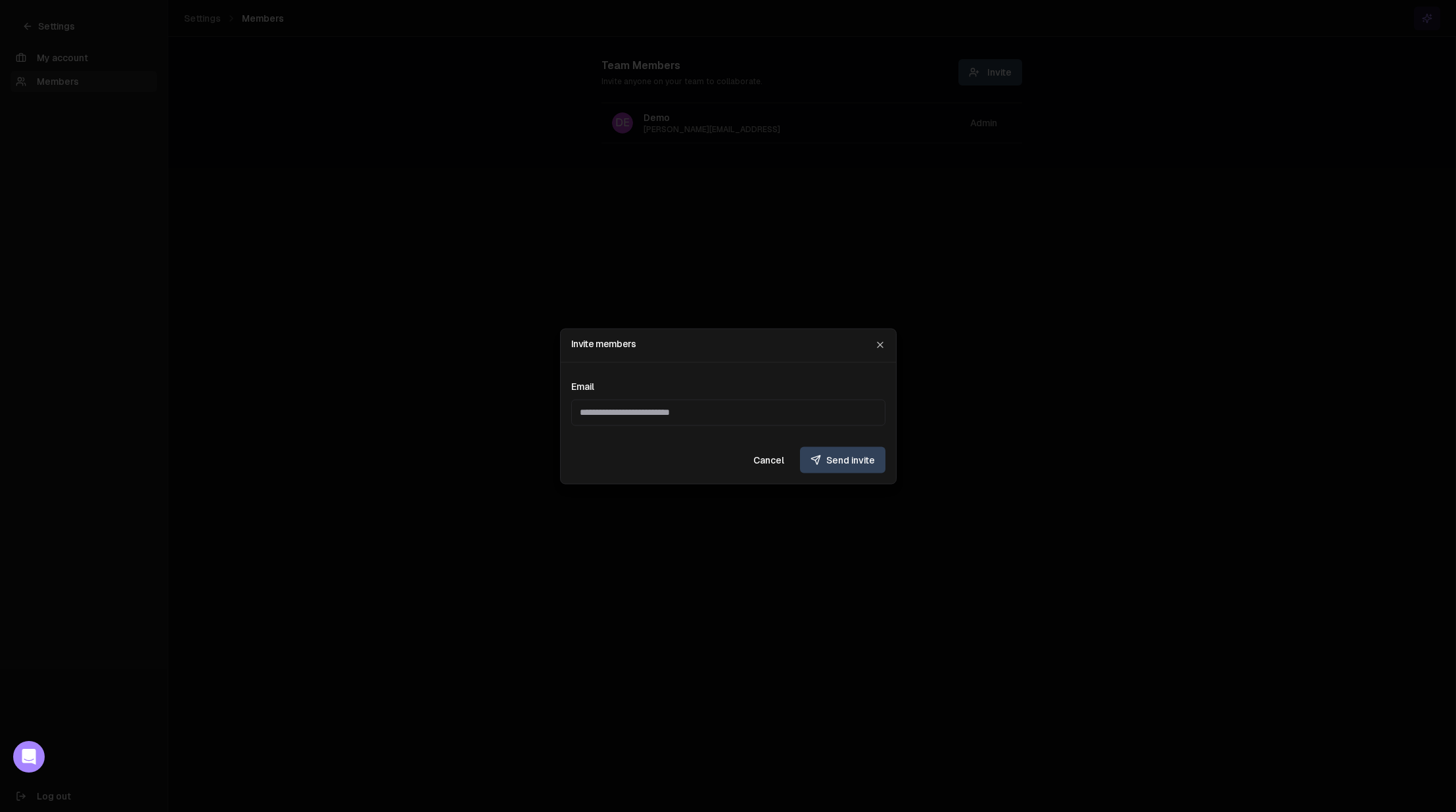
click at [623, 405] on input "text" at bounding box center [728, 412] width 314 height 27
type input "**********"
click at [846, 456] on button "Send invite" at bounding box center [843, 459] width 85 height 27
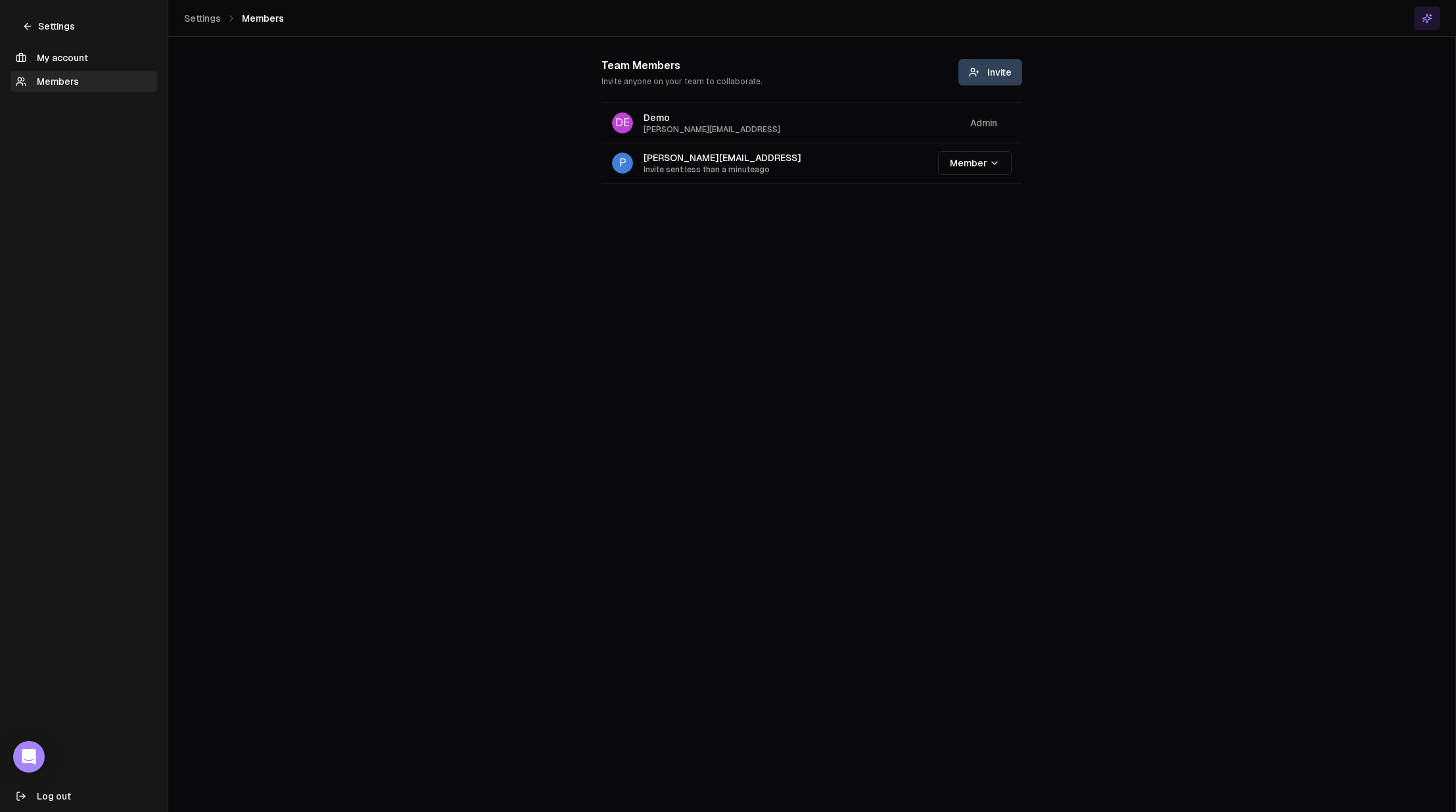
click at [571, 355] on main "Team Members Invite anyone on your team to collaborate. Invite DE Demo paul+dem…" at bounding box center [811, 406] width 1287 height 812
drag, startPoint x: 566, startPoint y: 234, endPoint x: 573, endPoint y: 179, distance: 55.4
click at [568, 234] on main "Team Members Invite anyone on your team to collaborate. Invite DE Demo paul+dem…" at bounding box center [811, 406] width 1287 height 812
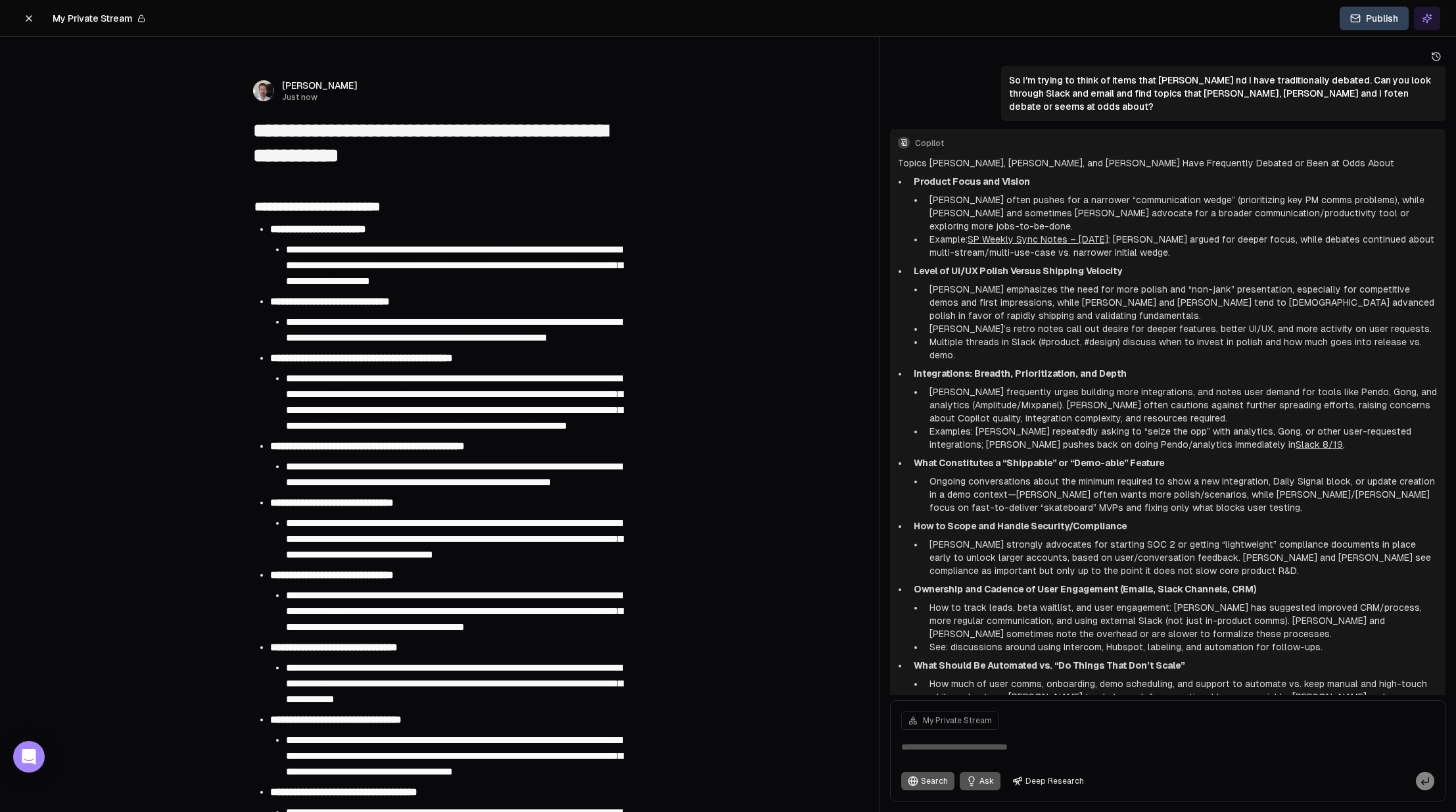
scroll to position [849, 0]
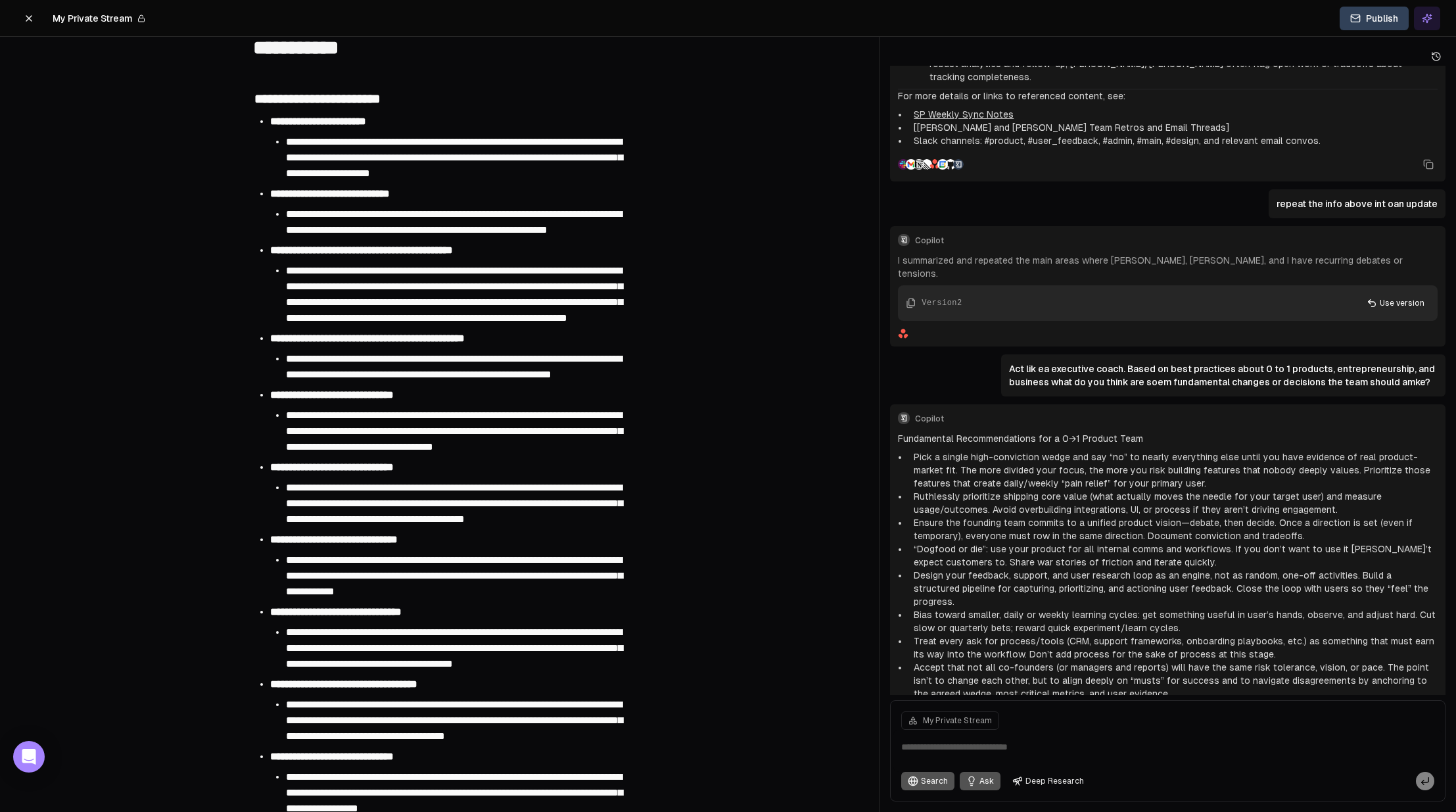
click at [295, 524] on span "**********" at bounding box center [454, 503] width 336 height 41
click at [27, 11] on button at bounding box center [29, 18] width 27 height 24
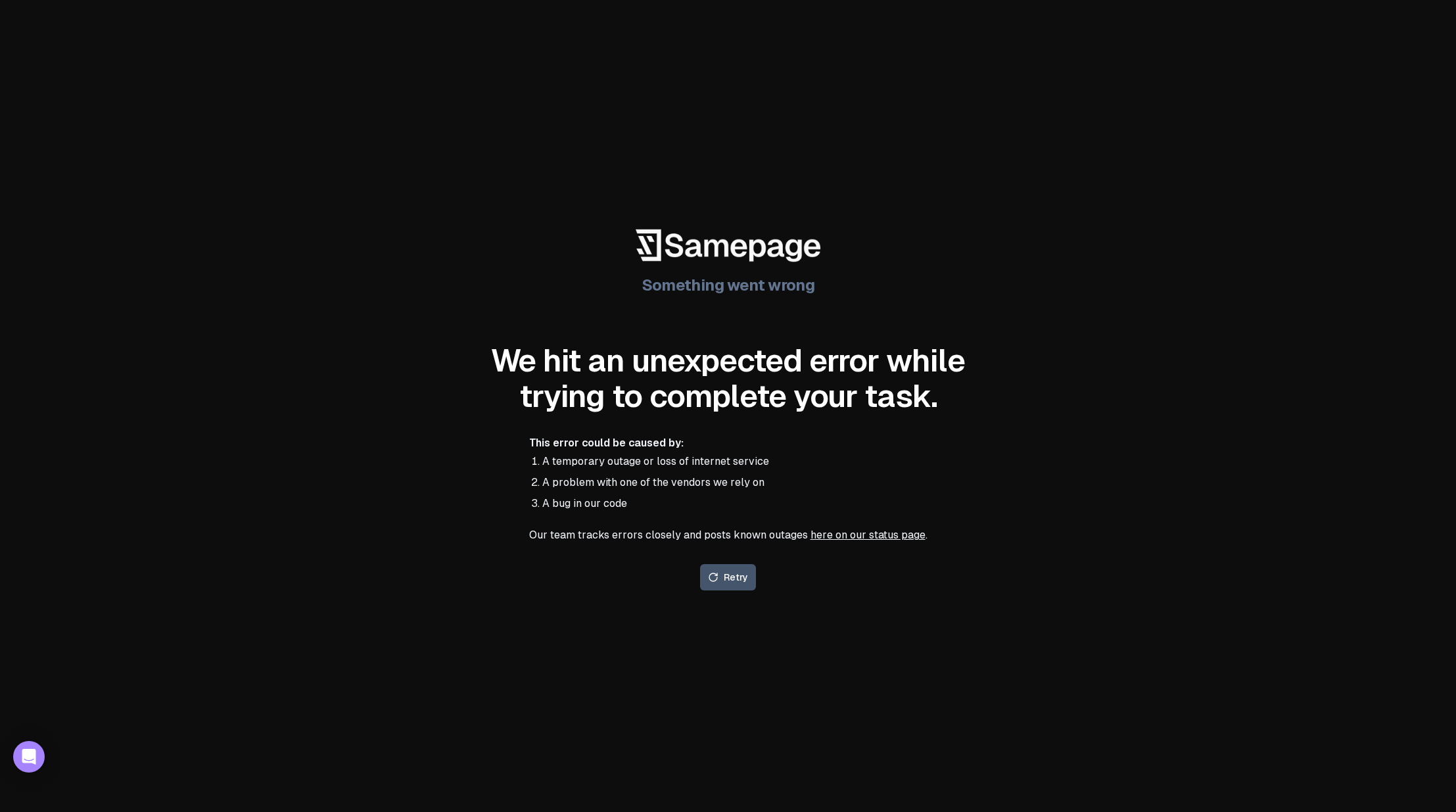
click at [169, 447] on div "Something went wrong We hit an unexpected error while trying to complete your t…" at bounding box center [728, 406] width 1456 height 812
click at [738, 571] on button "Retry" at bounding box center [728, 577] width 56 height 27
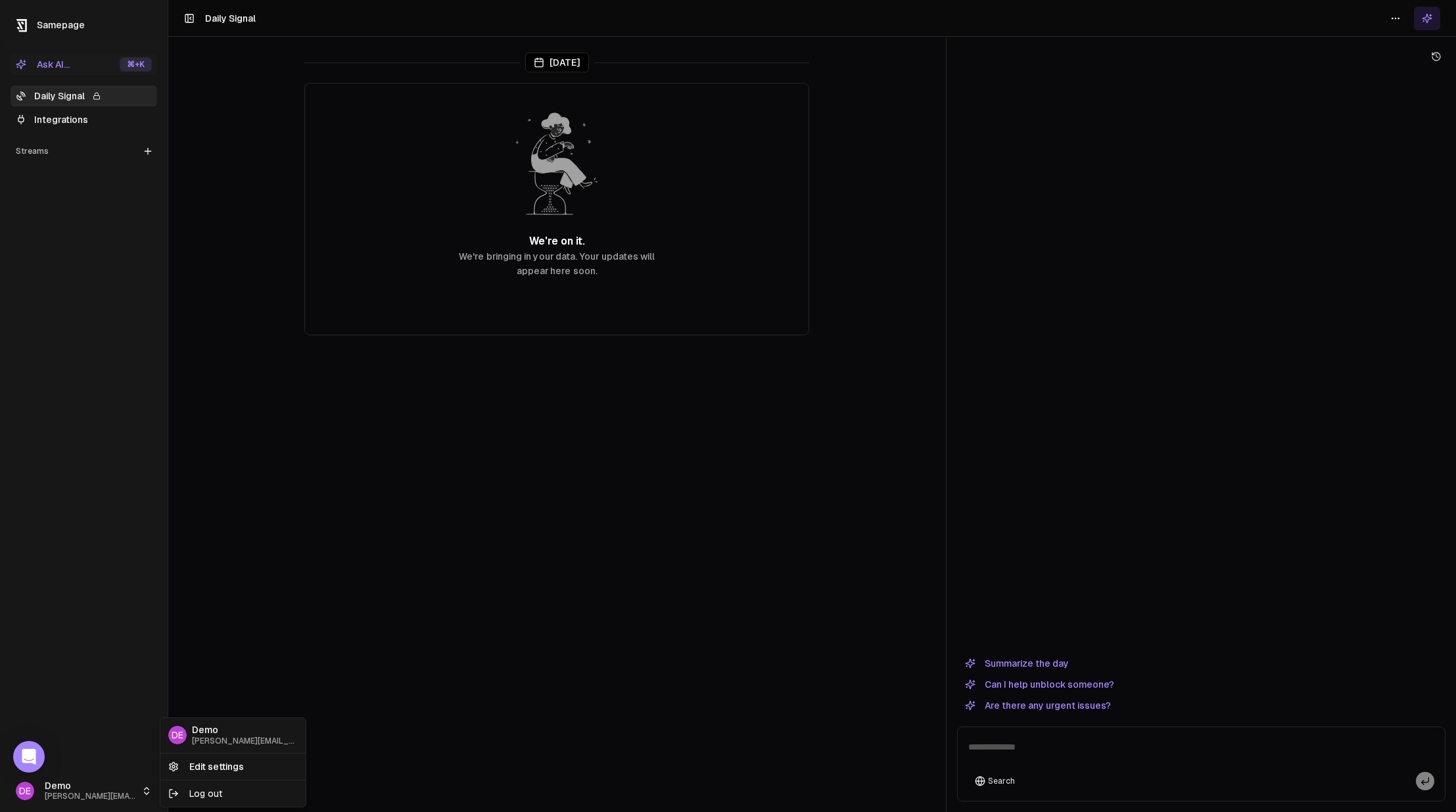
click at [78, 783] on html "Samepage Ask AI... ⌘ +K Daily Signal Integrations Streams Create Stream DE Demo…" at bounding box center [728, 406] width 1456 height 812
click at [209, 795] on div "Log out" at bounding box center [233, 794] width 140 height 21
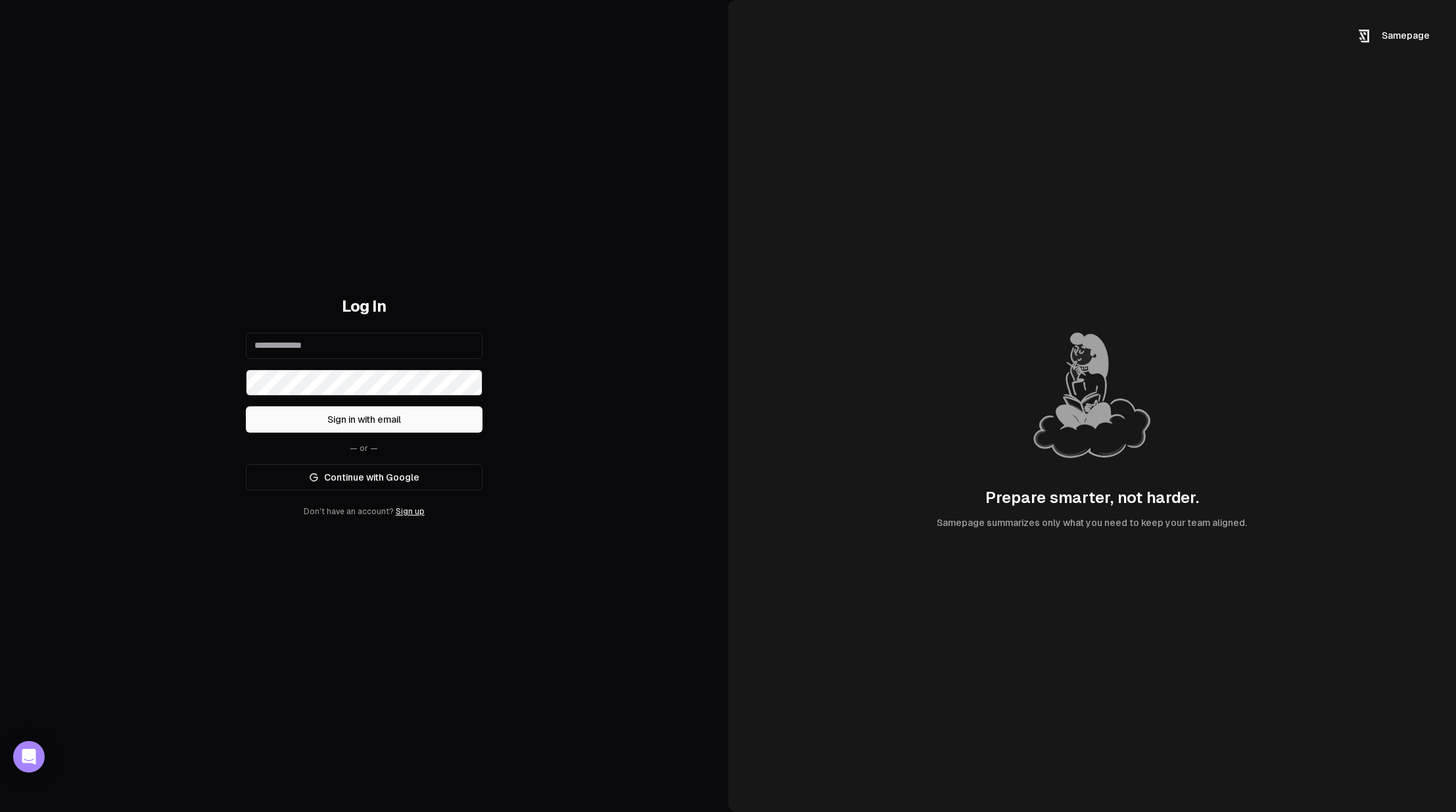
type input "**********"
click at [381, 483] on link "Continue with Google" at bounding box center [364, 477] width 237 height 27
